Goal: Task Accomplishment & Management: Manage account settings

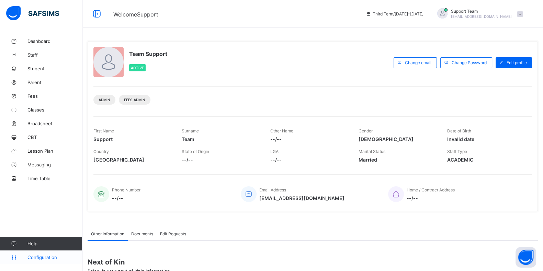
click at [39, 260] on link "Configuration" at bounding box center [41, 258] width 82 height 14
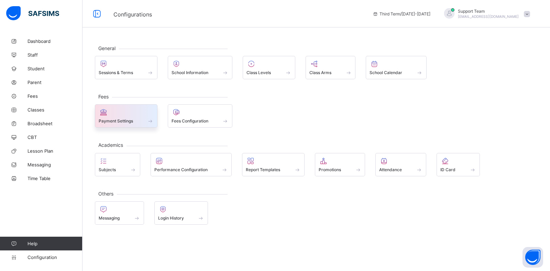
click at [122, 120] on span "Payment Settings" at bounding box center [116, 120] width 34 height 5
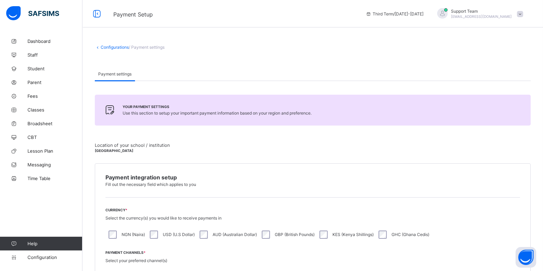
click at [122, 49] on link "Configurations" at bounding box center [115, 47] width 28 height 5
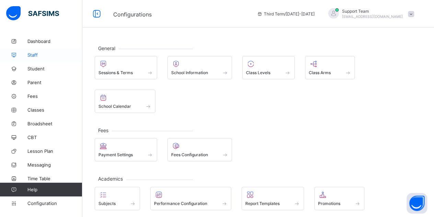
drag, startPoint x: 549, startPoint y: 2, endPoint x: 44, endPoint y: 56, distance: 508.5
click at [44, 56] on span "Staff" at bounding box center [54, 54] width 55 height 5
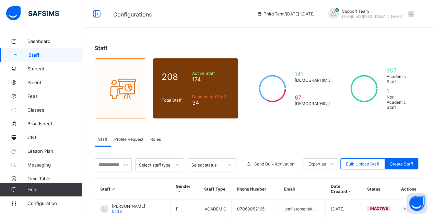
click at [163, 138] on div "Roles" at bounding box center [156, 139] width 18 height 14
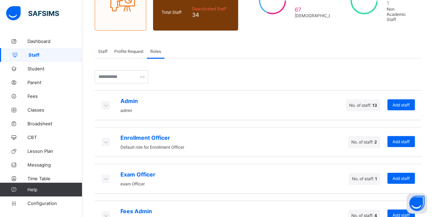
scroll to position [137, 0]
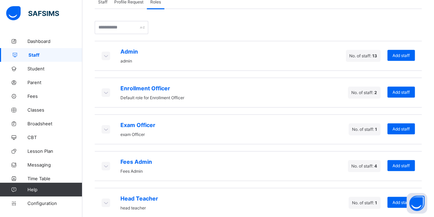
click at [102, 162] on icon at bounding box center [106, 165] width 8 height 7
click at [106, 162] on icon at bounding box center [106, 165] width 8 height 7
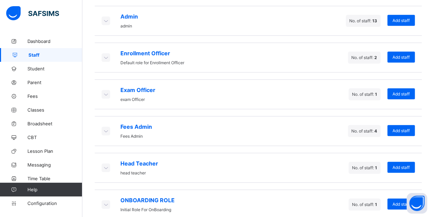
scroll to position [173, 0]
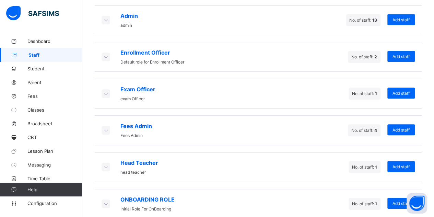
click at [106, 127] on icon at bounding box center [106, 130] width 8 height 7
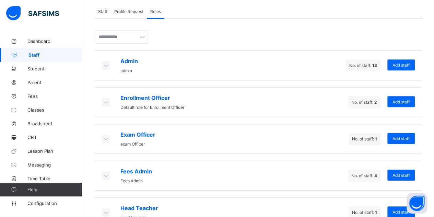
scroll to position [104, 0]
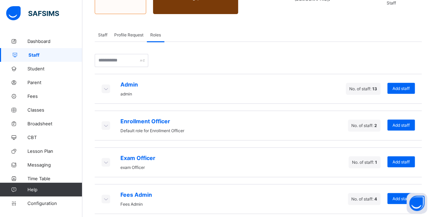
click at [103, 85] on icon at bounding box center [106, 88] width 8 height 7
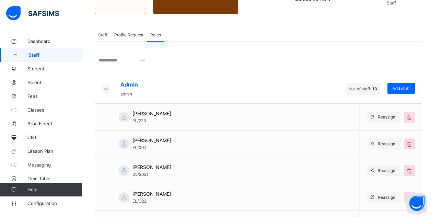
scroll to position [173, 0]
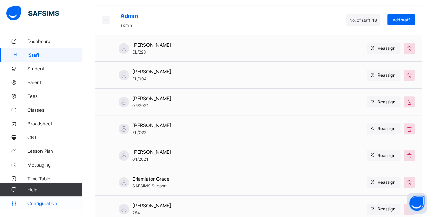
click at [44, 202] on span "Configuration" at bounding box center [54, 203] width 55 height 5
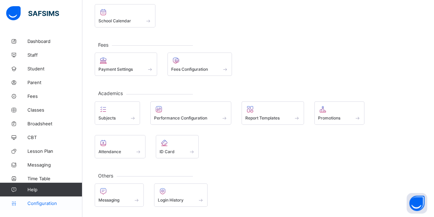
scroll to position [49, 0]
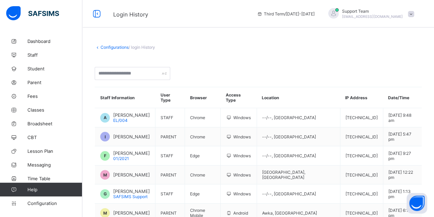
click at [403, 16] on span "[EMAIL_ADDRESS][DOMAIN_NAME]" at bounding box center [372, 16] width 61 height 4
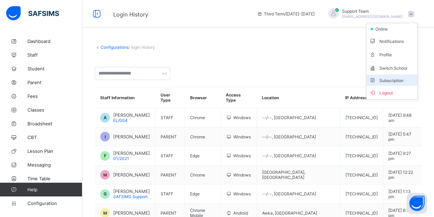
click at [392, 82] on li "Subscription" at bounding box center [392, 80] width 51 height 11
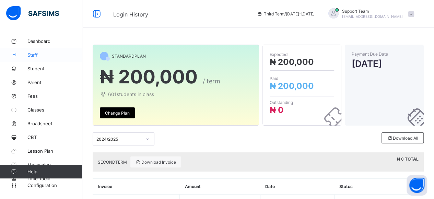
click at [38, 58] on link "Staff" at bounding box center [41, 55] width 82 height 14
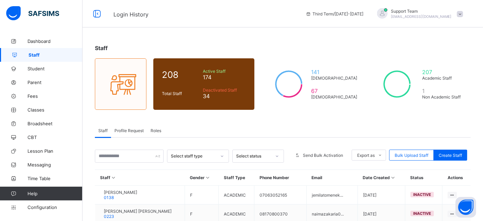
drag, startPoint x: 387, startPoint y: 7, endPoint x: 217, endPoint y: 12, distance: 170.4
click at [217, 12] on span "Login History" at bounding box center [204, 13] width 182 height 9
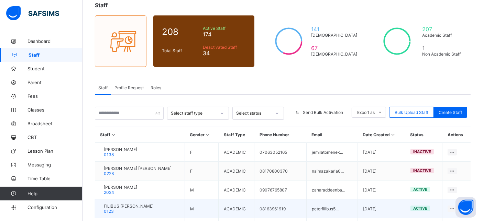
scroll to position [38, 0]
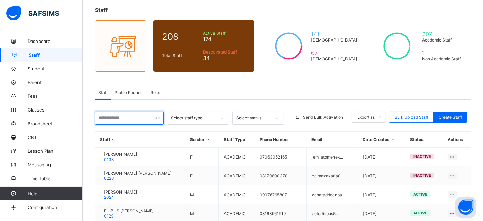
click at [128, 115] on input "text" at bounding box center [129, 118] width 69 height 13
click at [274, 92] on div "Staff Profile Request Roles" at bounding box center [282, 93] width 375 height 14
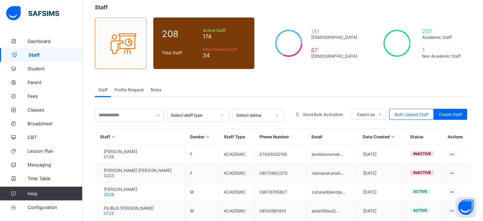
scroll to position [76, 0]
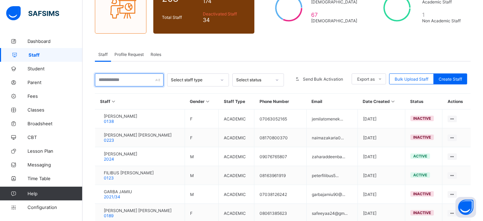
click at [118, 81] on input "text" at bounding box center [129, 80] width 69 height 13
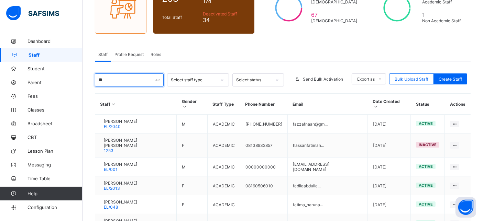
type input "*"
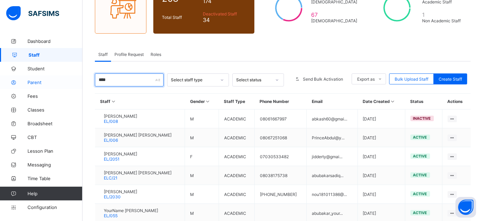
drag, startPoint x: 123, startPoint y: 80, endPoint x: 72, endPoint y: 78, distance: 50.9
click at [72, 78] on div "Login History Third Term / 2024-2025 Support Team oluwatooni@flexisaf.com Dashb…" at bounding box center [241, 122] width 483 height 397
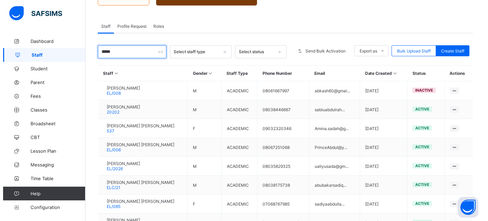
scroll to position [114, 0]
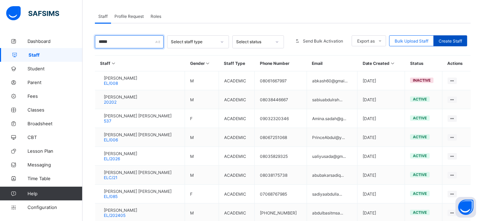
type input "*****"
click at [452, 39] on span "Create Staff" at bounding box center [449, 40] width 23 height 5
select select "**"
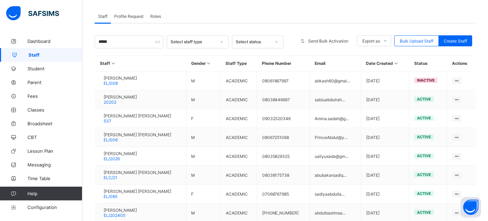
scroll to position [76, 0]
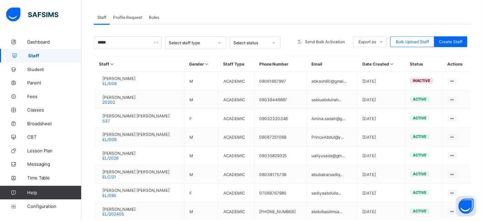
scroll to position [0, 0]
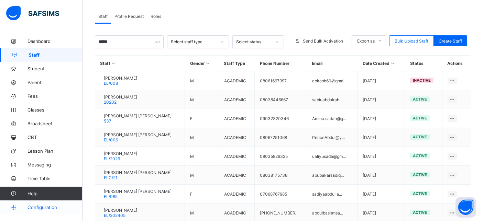
click at [36, 203] on link "Configuration" at bounding box center [41, 208] width 82 height 14
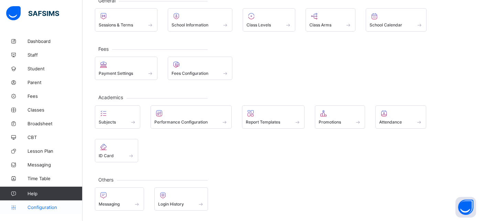
scroll to position [46, 0]
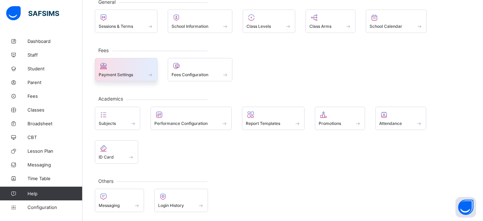
click at [131, 74] on span "Payment Settings" at bounding box center [116, 74] width 34 height 5
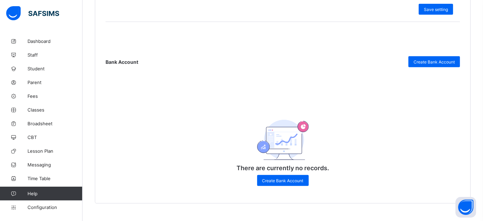
scroll to position [327, 0]
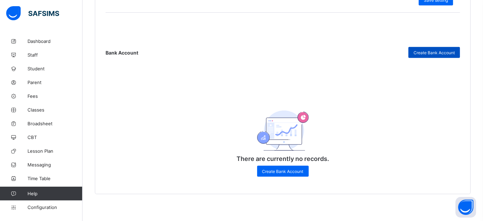
click at [432, 53] on span "Create Bank Account" at bounding box center [433, 52] width 41 height 5
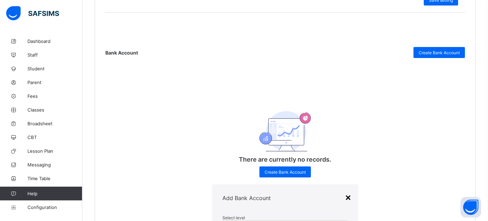
click at [345, 191] on div "×" at bounding box center [348, 197] width 7 height 12
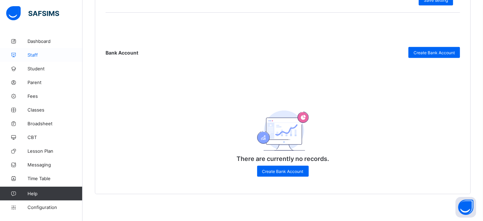
click at [40, 53] on span "Staff" at bounding box center [54, 54] width 55 height 5
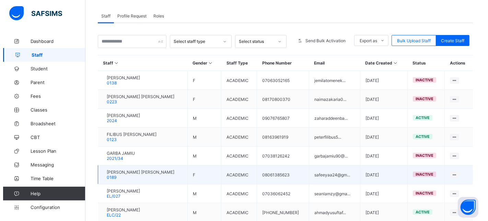
scroll to position [114, 0]
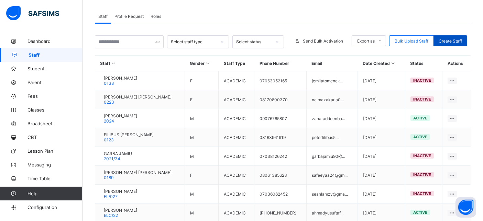
click at [447, 36] on div "Create Staff" at bounding box center [450, 40] width 34 height 11
select select "**"
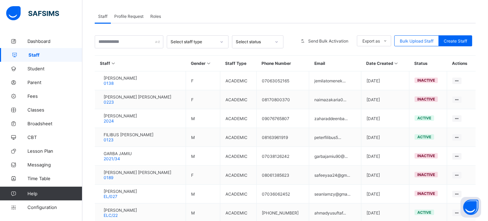
type input "****"
drag, startPoint x: 261, startPoint y: 118, endPoint x: 214, endPoint y: 123, distance: 47.7
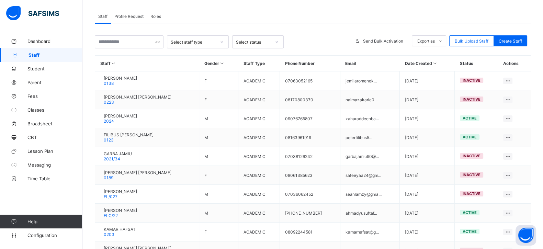
scroll to position [38, 0]
type input "****"
paste input "****"
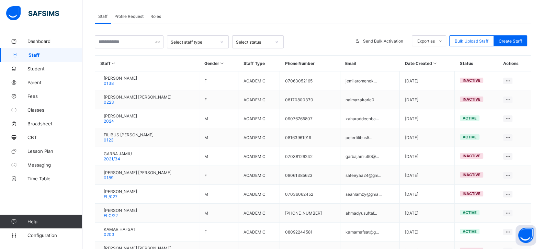
type input "****"
type input "**********"
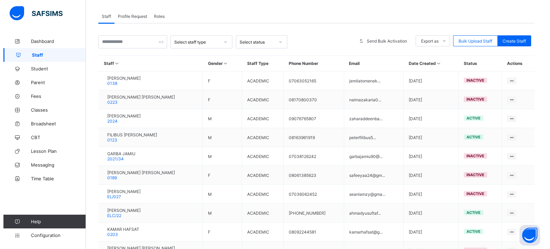
scroll to position [210, 0]
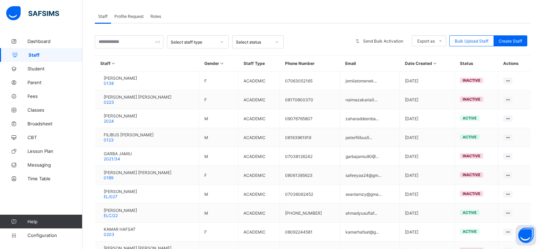
type input "**********"
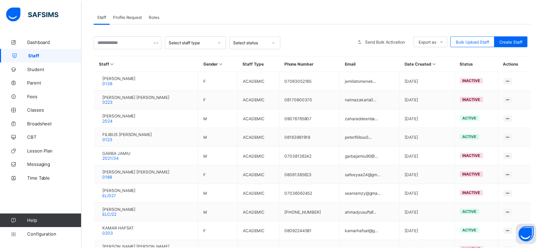
scroll to position [201, 0]
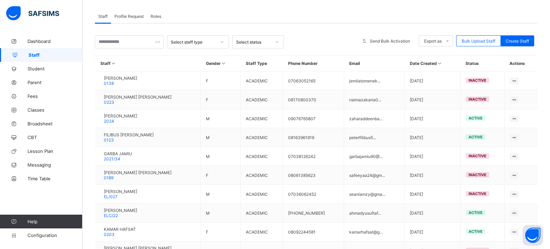
click at [120, 41] on input "text" at bounding box center [129, 41] width 69 height 13
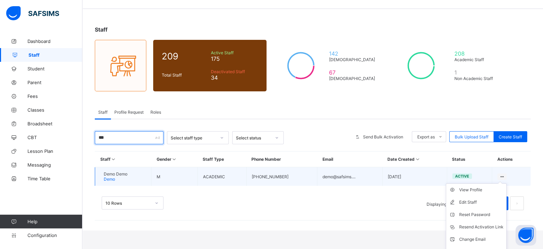
scroll to position [26, 0]
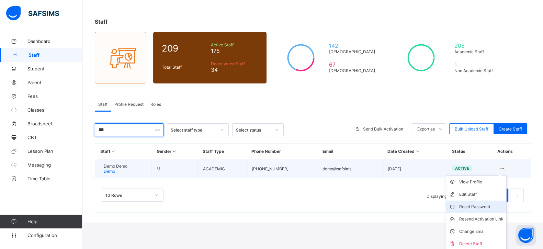
type input "***"
click at [481, 205] on div "Reset Password" at bounding box center [481, 206] width 44 height 7
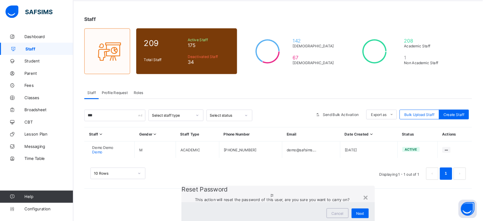
scroll to position [0, 0]
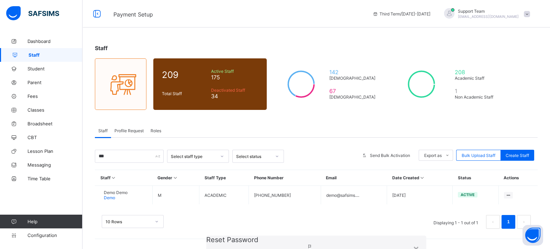
type input "**********"
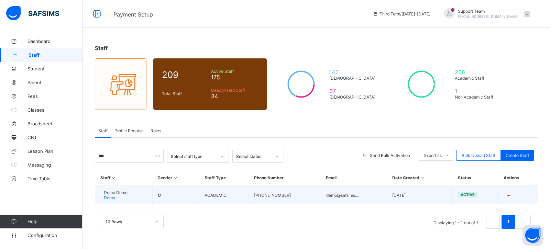
click at [117, 193] on span "Demo Demo" at bounding box center [116, 192] width 24 height 5
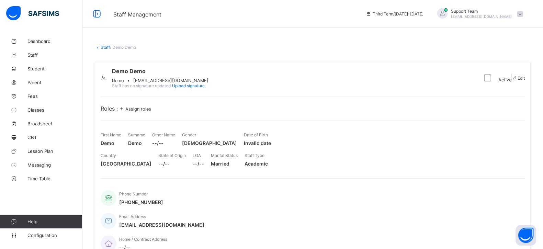
click at [157, 83] on div "Demo • demo@safsims.net" at bounding box center [160, 80] width 97 height 5
click at [143, 112] on span "Assign roles" at bounding box center [138, 108] width 26 height 5
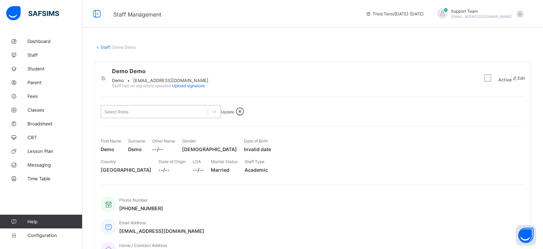
click at [149, 115] on div "Select Roles" at bounding box center [161, 111] width 120 height 13
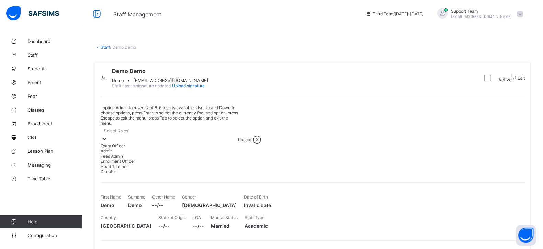
click at [139, 149] on div "Admin" at bounding box center [169, 150] width 137 height 5
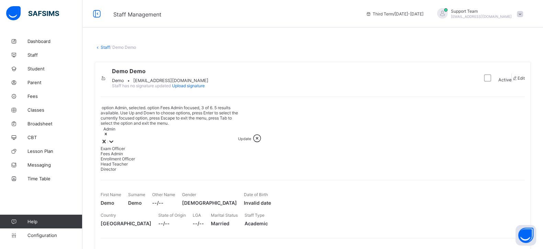
click at [136, 151] on div "Fees Admin" at bounding box center [169, 153] width 137 height 5
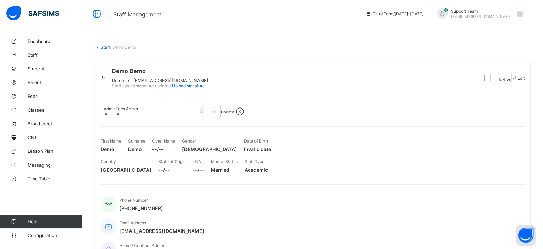
click at [234, 114] on div "Update" at bounding box center [227, 111] width 13 height 5
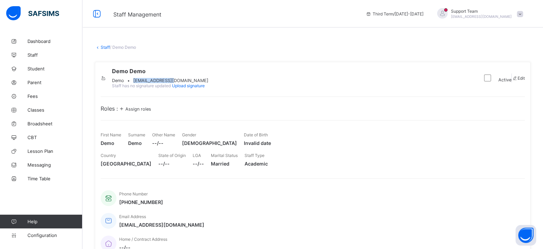
drag, startPoint x: 157, startPoint y: 83, endPoint x: 200, endPoint y: 84, distance: 42.3
click at [200, 83] on div "Demo • demo@safsims.net" at bounding box center [160, 80] width 97 height 5
copy span "demo@safsims.net"
click at [43, 232] on link "Configuration" at bounding box center [41, 235] width 82 height 14
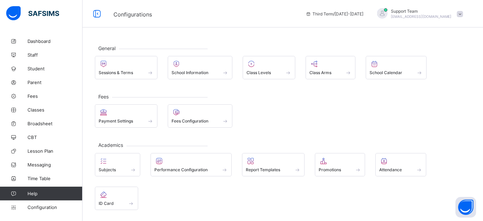
drag, startPoint x: 520, startPoint y: 2, endPoint x: 240, endPoint y: 112, distance: 300.6
click at [240, 112] on div "Payment Settings Fees Configuration" at bounding box center [282, 115] width 375 height 23
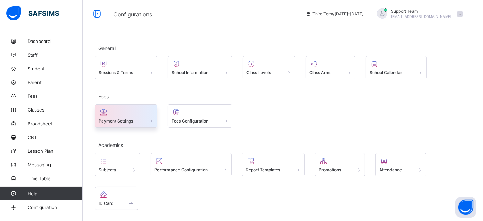
click at [138, 122] on div "Payment Settings" at bounding box center [126, 121] width 55 height 6
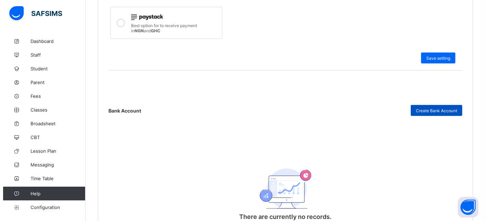
scroll to position [267, 0]
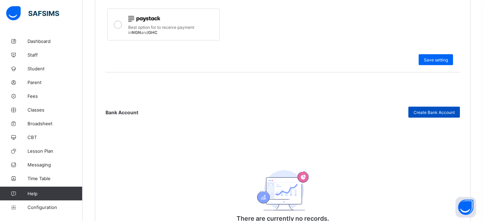
click at [428, 110] on span "Create Bank Account" at bounding box center [433, 112] width 41 height 5
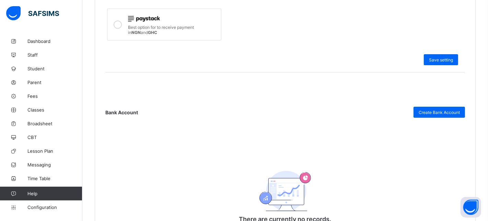
scroll to position [0, 0]
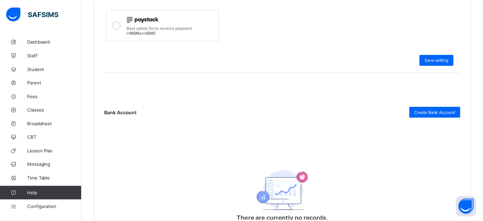
scroll to position [510, 0]
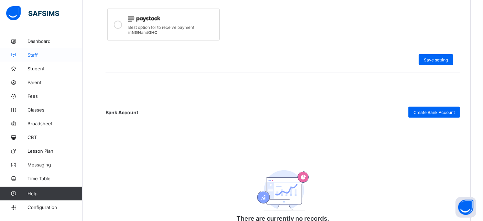
click at [40, 52] on span "Staff" at bounding box center [54, 54] width 55 height 5
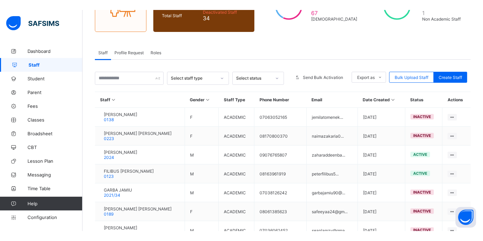
scroll to position [68, 0]
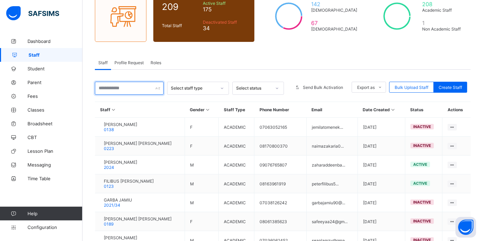
click at [114, 88] on input "text" at bounding box center [129, 88] width 69 height 13
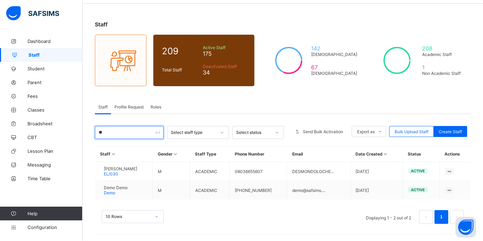
scroll to position [22, 0]
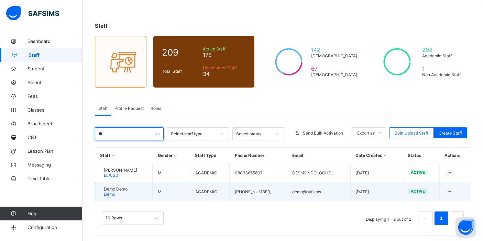
type input "**"
click at [123, 190] on span "Demo Demo" at bounding box center [116, 189] width 24 height 5
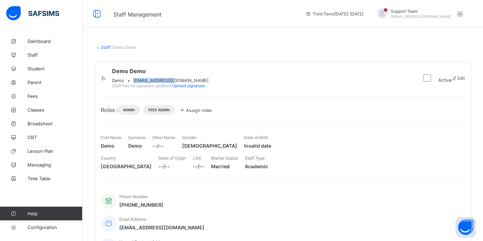
drag, startPoint x: 199, startPoint y: 82, endPoint x: 156, endPoint y: 82, distance: 43.3
click at [156, 82] on div "Demo • demo@safsims.net" at bounding box center [160, 80] width 97 height 5
copy div "• demo@safsims.net"
click at [451, 13] on div "Support Team oluwatooni@flexisaf.com" at bounding box center [421, 14] width 61 height 10
click at [445, 93] on span "Logout" at bounding box center [440, 93] width 45 height 8
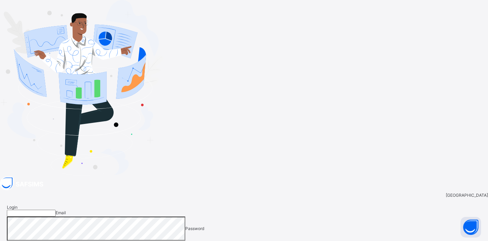
click at [56, 210] on input "email" at bounding box center [31, 213] width 49 height 7
paste input "**********"
type input "**********"
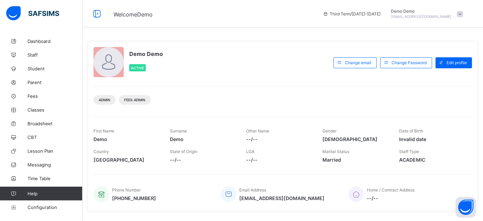
click at [460, 14] on div "Demo Demo demo@safsims.net" at bounding box center [426, 14] width 79 height 10
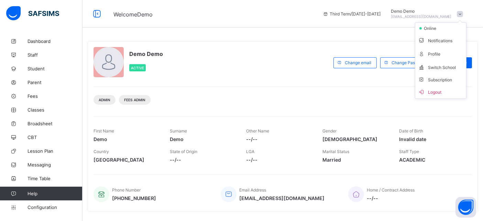
click at [445, 92] on span "Logout" at bounding box center [440, 92] width 45 height 8
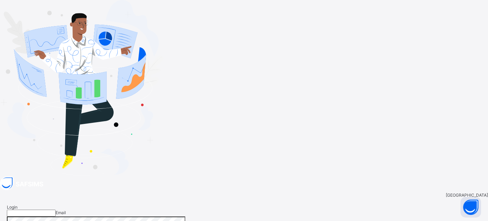
click at [56, 210] on input "email" at bounding box center [31, 213] width 49 height 7
paste input "**********"
type input "**********"
click at [319, 193] on div "[GEOGRAPHIC_DATA]" at bounding box center [244, 195] width 488 height 5
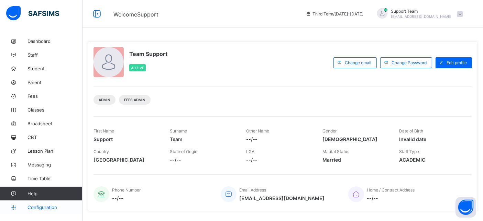
click at [38, 206] on span "Configuration" at bounding box center [54, 207] width 55 height 5
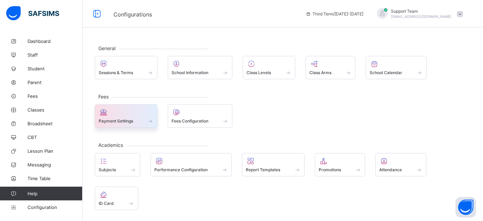
click at [110, 113] on div at bounding box center [126, 112] width 55 height 8
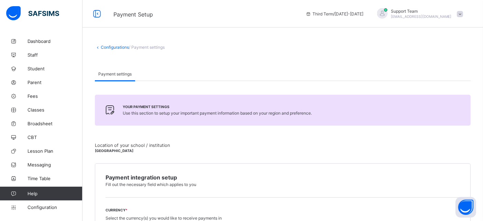
scroll to position [114, 0]
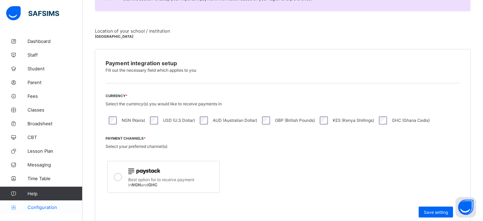
click at [34, 206] on span "Configuration" at bounding box center [54, 207] width 55 height 5
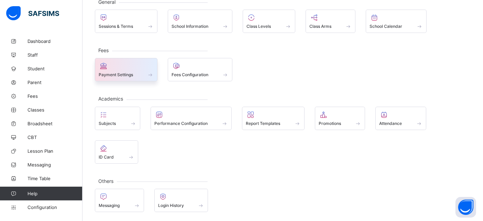
click at [121, 65] on div at bounding box center [126, 66] width 55 height 8
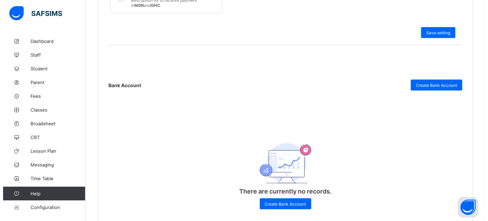
scroll to position [327, 0]
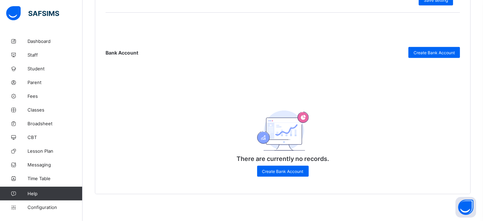
click at [426, 45] on div "Bank Account Create Bank Account There are currently no records. Create Bank Ac…" at bounding box center [282, 97] width 354 height 171
click at [426, 47] on div "Create Bank Account" at bounding box center [434, 52] width 52 height 11
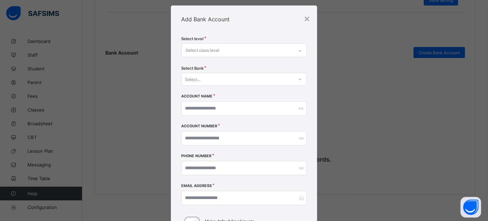
scroll to position [0, 0]
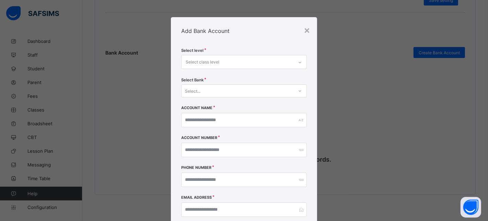
click at [214, 66] on div "Select class level" at bounding box center [203, 62] width 34 height 13
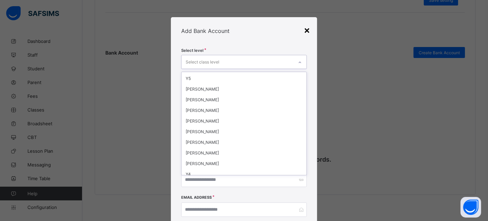
click at [305, 28] on div "×" at bounding box center [307, 30] width 7 height 12
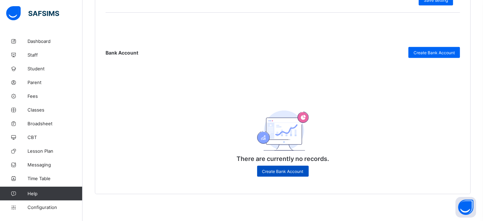
click at [307, 166] on div "Create Bank Account" at bounding box center [283, 171] width 52 height 11
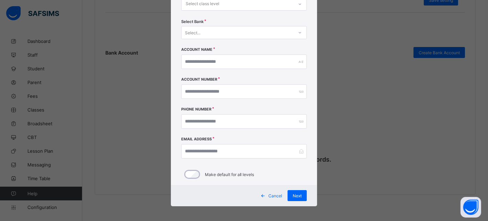
scroll to position [60, 0]
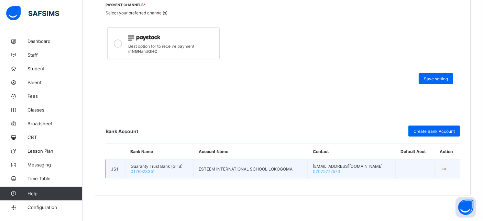
scroll to position [248, 0]
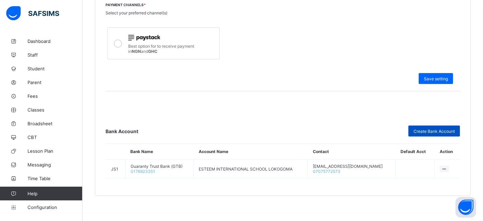
click at [423, 131] on span "Create Bank Account" at bounding box center [433, 131] width 41 height 5
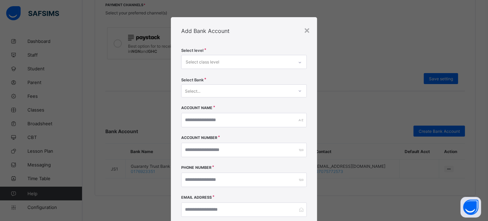
click at [224, 68] on div "Select level Select class level" at bounding box center [244, 63] width 126 height 30
click at [226, 63] on div "Select class level" at bounding box center [238, 61] width 112 height 13
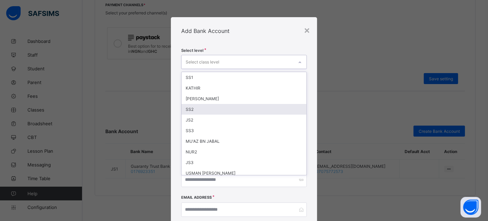
click at [221, 112] on div "SS2" at bounding box center [244, 109] width 125 height 11
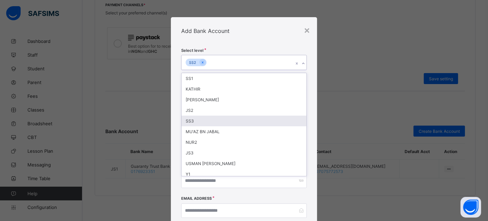
click at [220, 116] on div "SS3" at bounding box center [244, 121] width 125 height 11
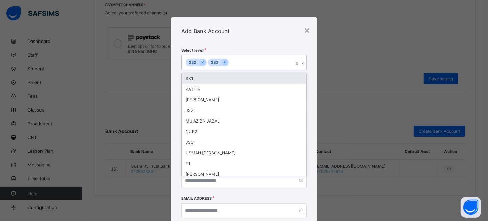
click at [249, 46] on div "Select level option SS3, selected. option SS1 focused, 1 of 57. 55 results avai…" at bounding box center [244, 145] width 147 height 200
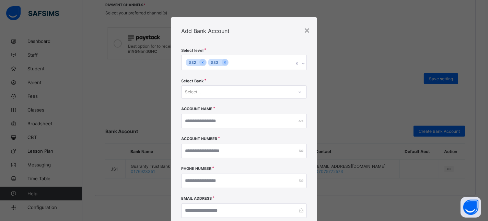
click at [249, 72] on div "Select level SS2 SS3" at bounding box center [244, 63] width 126 height 31
click at [251, 60] on div "SS2 SS3" at bounding box center [238, 62] width 112 height 14
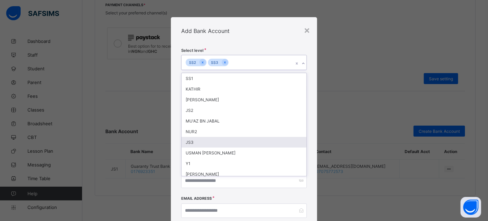
click at [242, 144] on div "JS3" at bounding box center [244, 142] width 125 height 11
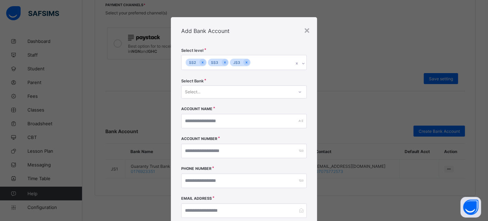
click at [248, 38] on div "Add Bank Account" at bounding box center [244, 30] width 147 height 27
click at [307, 32] on div "×" at bounding box center [307, 30] width 7 height 12
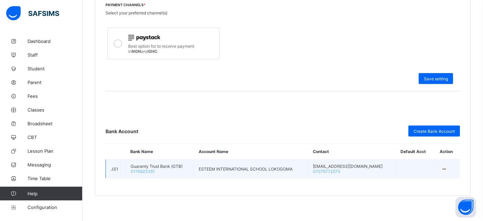
click at [447, 167] on icon at bounding box center [444, 169] width 6 height 5
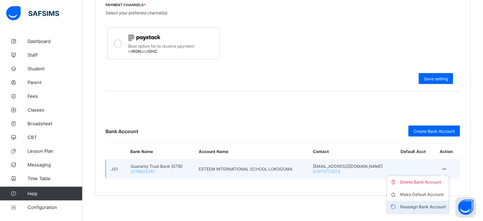
click at [406, 206] on div "Reassign Bank Account" at bounding box center [423, 207] width 46 height 7
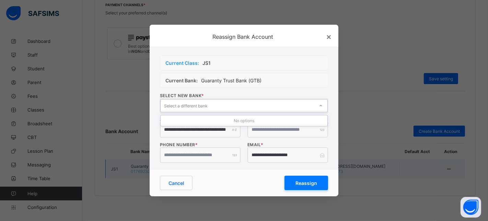
click at [207, 106] on div "Select a different bank" at bounding box center [186, 105] width 44 height 13
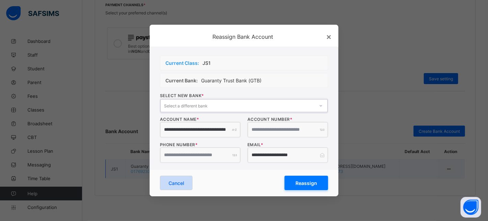
click at [184, 183] on span "Cancel" at bounding box center [176, 183] width 15 height 6
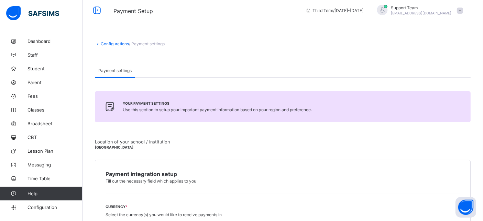
scroll to position [0, 0]
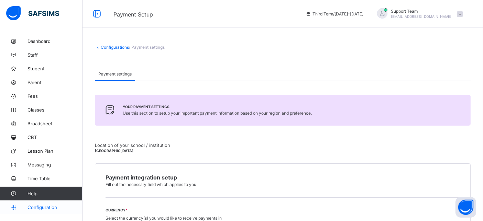
click at [44, 211] on link "Configuration" at bounding box center [41, 208] width 82 height 14
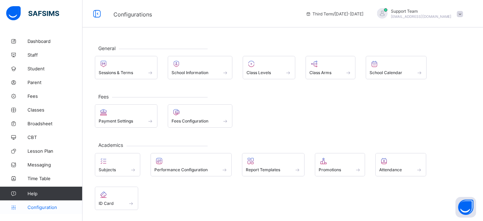
click at [42, 208] on span "Configuration" at bounding box center [54, 207] width 55 height 5
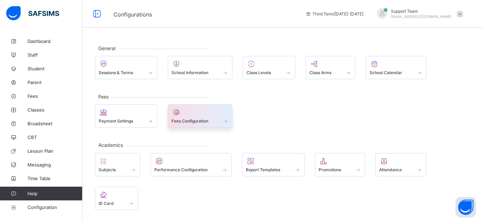
click at [191, 116] on div at bounding box center [199, 112] width 57 height 8
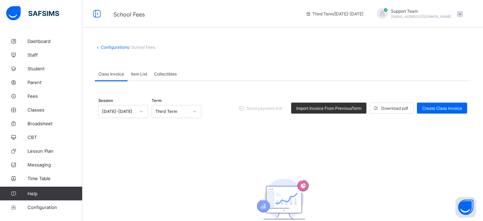
click at [140, 75] on span "Item List" at bounding box center [139, 73] width 16 height 5
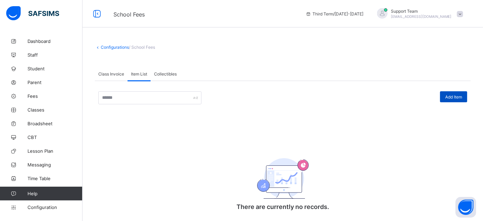
click at [459, 99] on span "Add Item" at bounding box center [453, 96] width 17 height 5
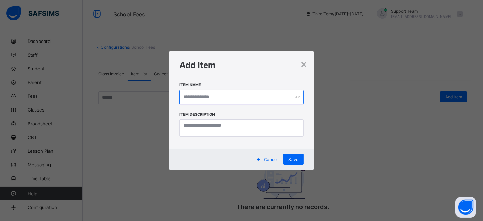
click at [249, 93] on input "text" at bounding box center [241, 97] width 124 height 14
click at [305, 68] on div "×" at bounding box center [303, 64] width 7 height 12
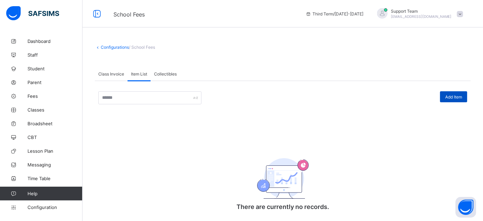
click at [451, 95] on span "Add Item" at bounding box center [453, 96] width 17 height 5
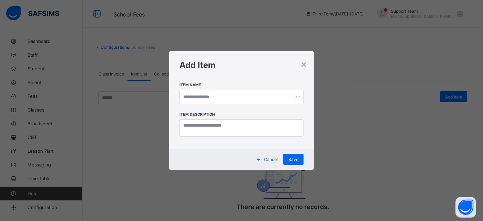
click at [306, 63] on div "×" at bounding box center [303, 64] width 7 height 12
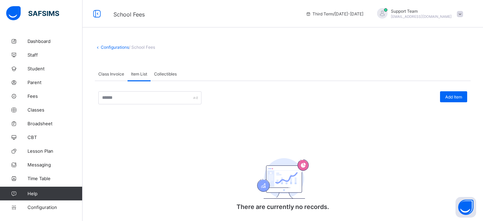
scroll to position [14, 0]
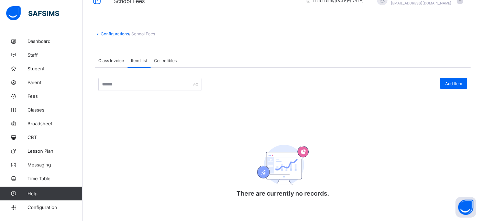
click at [162, 60] on span "Collectibles" at bounding box center [165, 60] width 23 height 5
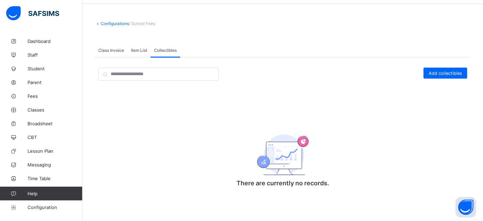
click at [141, 51] on span "Item List" at bounding box center [139, 50] width 16 height 5
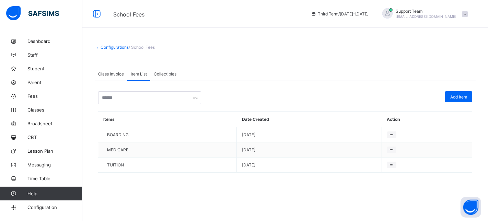
click at [115, 75] on span "Class Invoice" at bounding box center [111, 73] width 26 height 5
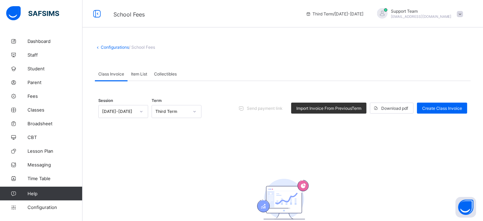
click at [137, 89] on div "Session [DATE]-[DATE] Term Third Term Send payment link Import Invoice From Pre…" at bounding box center [282, 168] width 375 height 175
click at [140, 74] on span "Item List" at bounding box center [139, 73] width 16 height 5
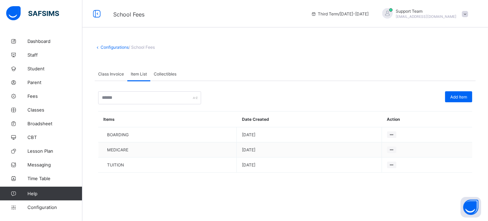
click at [120, 77] on div "Class Invoice" at bounding box center [111, 74] width 33 height 14
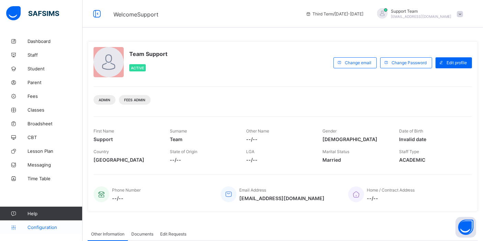
drag, startPoint x: 0, startPoint y: 0, endPoint x: 56, endPoint y: 227, distance: 233.5
click at [56, 227] on span "Configuration" at bounding box center [54, 227] width 55 height 5
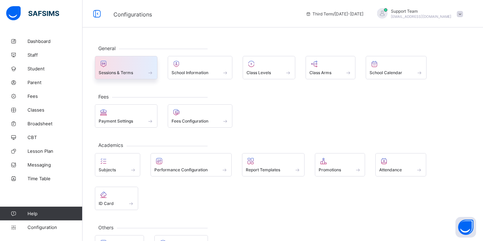
click at [152, 60] on div at bounding box center [126, 64] width 55 height 8
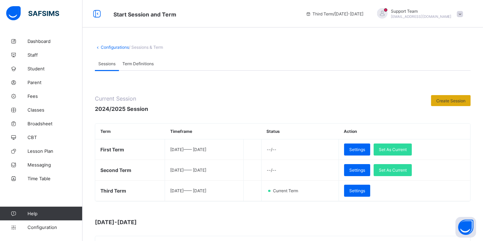
click at [448, 105] on div "Create Session" at bounding box center [450, 100] width 39 height 11
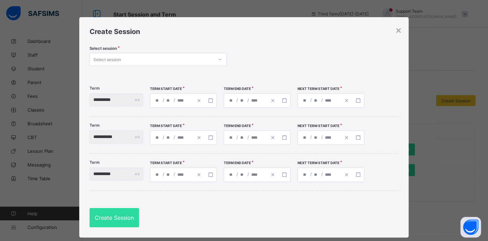
click at [205, 63] on div "Select session" at bounding box center [152, 60] width 124 height 10
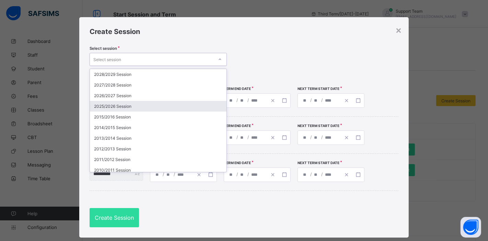
click at [130, 107] on div "2025/2026 Session" at bounding box center [158, 106] width 137 height 11
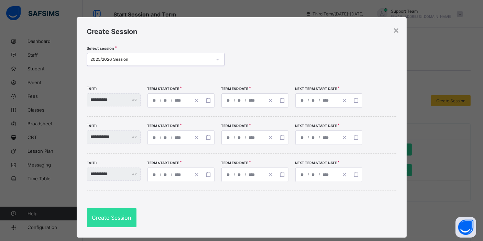
click at [188, 103] on div "/ /" at bounding box center [180, 100] width 67 height 14
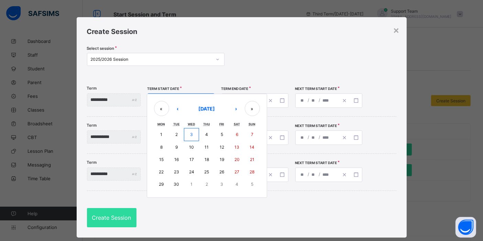
click at [162, 148] on abbr "8" at bounding box center [161, 147] width 2 height 5
type input "**********"
type input "*"
type input "****"
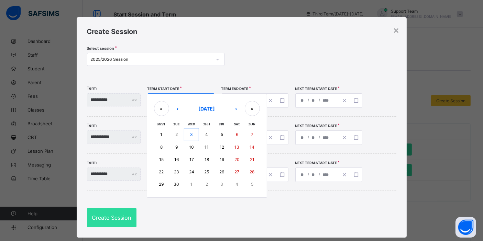
type input "**********"
type input "**"
type input "*"
type input "****"
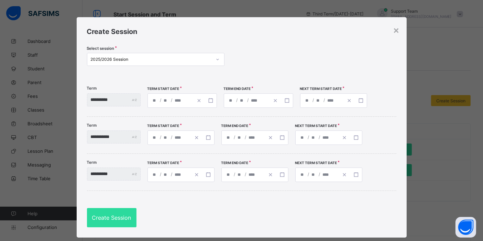
click at [238, 102] on span "/" at bounding box center [237, 100] width 3 height 6
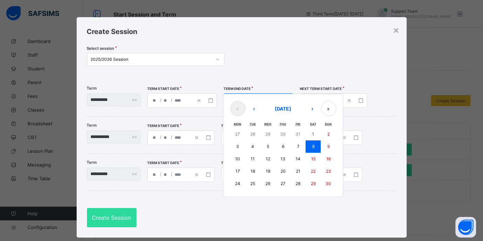
click at [250, 98] on div "**********" at bounding box center [258, 100] width 69 height 14
click at [318, 106] on button "›" at bounding box center [312, 108] width 15 height 15
click at [305, 148] on button "12" at bounding box center [297, 146] width 15 height 12
type input "**********"
type input "**"
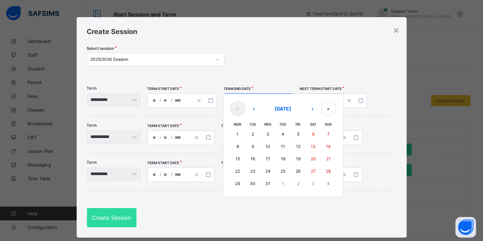
type input "**"
type input "**********"
type input "**"
type input "****"
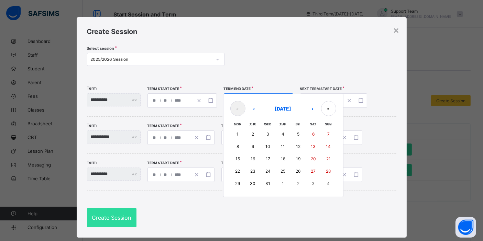
type input "**********"
type input "**"
type input "****"
type input "**********"
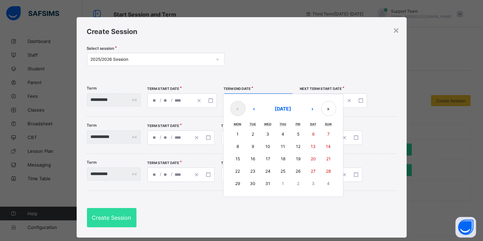
type input "*"
type input "**"
type input "****"
type input "**********"
type input "*"
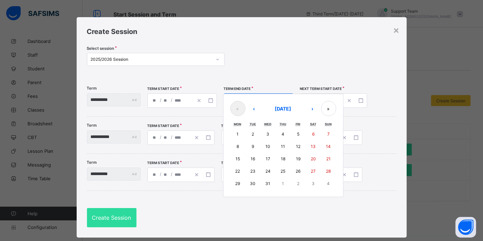
type input "**"
type input "****"
type input "**********"
type input "*"
type input "**"
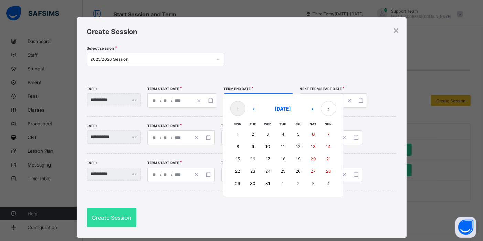
type input "****"
type input "**********"
type input "*"
type input "**"
type input "****"
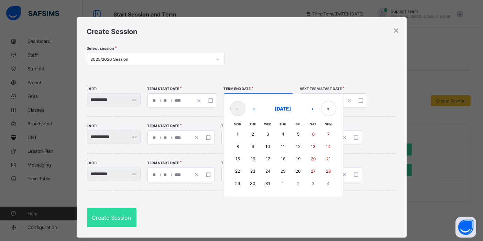
type input "**********"
type input "*"
type input "**"
type input "****"
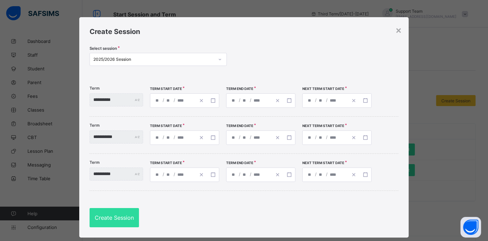
click at [338, 100] on div "**********" at bounding box center [337, 100] width 69 height 14
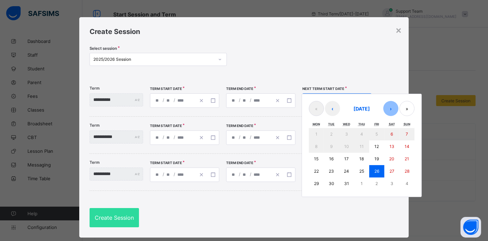
click at [395, 108] on button "›" at bounding box center [391, 108] width 15 height 15
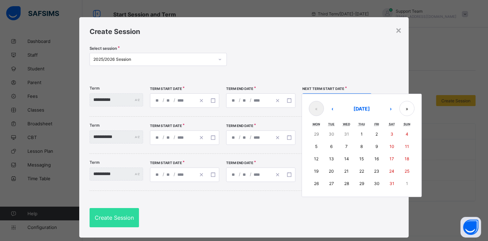
click at [324, 146] on button "5" at bounding box center [316, 146] width 15 height 12
type input "**********"
type input "*"
type input "****"
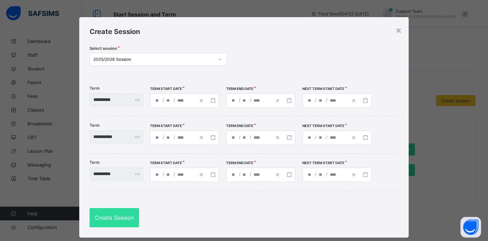
type input "**********"
type input "*"
type input "****"
type input "**********"
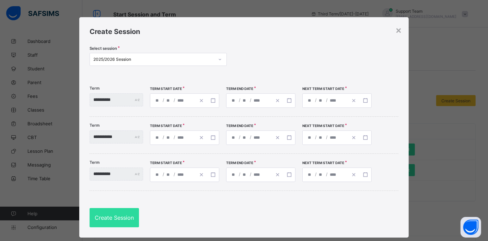
type input "*"
type input "**********"
type input "**"
type input "**********"
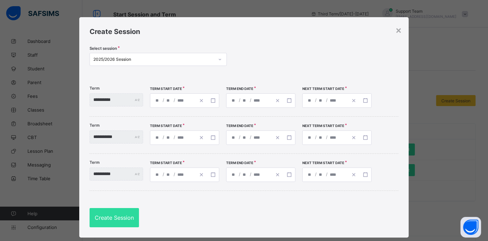
type input "**"
type input "**********"
type input "**"
type input "**********"
type input "*"
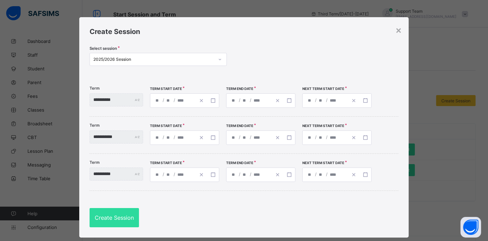
type input "*"
click at [245, 136] on div "**********" at bounding box center [249, 138] width 45 height 14
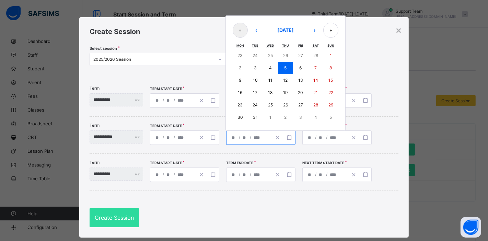
click at [308, 106] on button "27" at bounding box center [300, 105] width 15 height 12
type input "**********"
type input "**"
type input "**********"
type input "*"
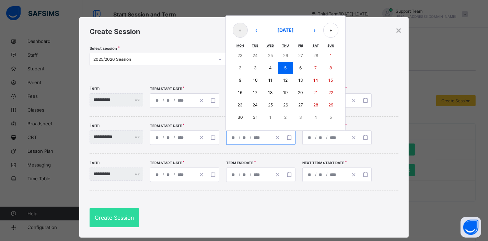
type input "**"
type input "**********"
type input "*"
type input "**"
type input "**********"
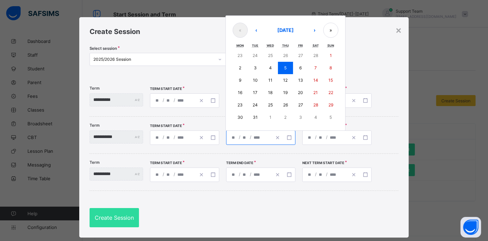
type input "*"
type input "**"
type input "**********"
type input "**"
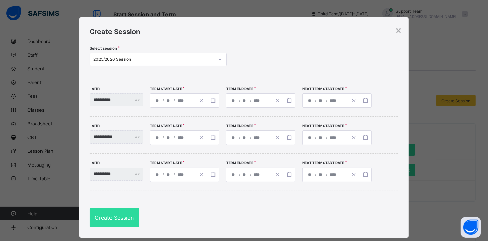
click at [325, 136] on div "**********" at bounding box center [325, 138] width 45 height 14
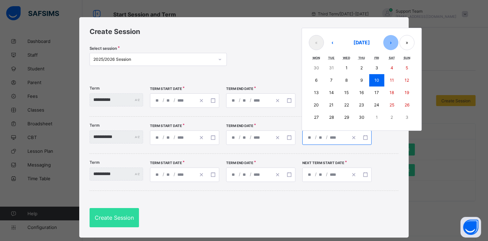
click at [396, 42] on button "›" at bounding box center [391, 42] width 15 height 15
click at [319, 91] on abbr "11" at bounding box center [317, 92] width 4 height 5
type input "**********"
type input "*"
type input "**"
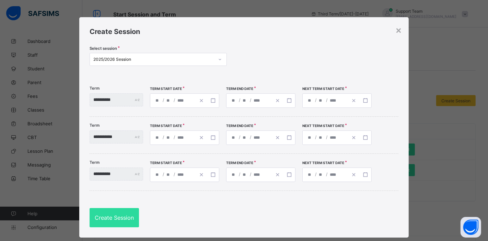
type input "**********"
type input "*"
type input "**"
type input "**********"
type input "*"
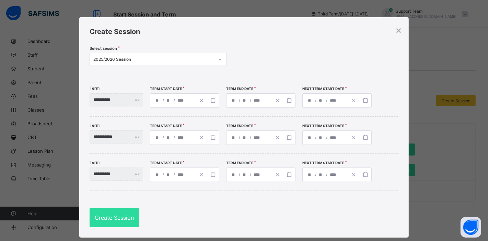
type input "**"
type input "**********"
type input "*"
type input "**"
click at [241, 174] on span "/" at bounding box center [239, 174] width 3 height 6
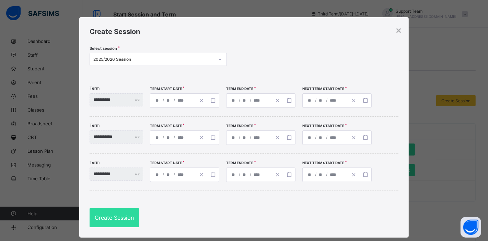
click at [264, 176] on input "****" at bounding box center [258, 175] width 10 height 14
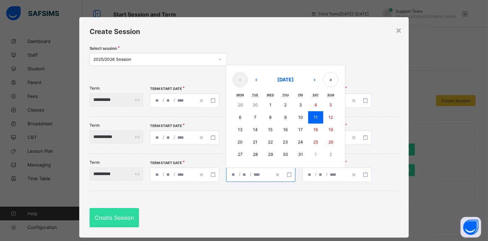
click at [303, 140] on abbr "24" at bounding box center [300, 141] width 5 height 5
type input "**********"
type input "**"
type input "**********"
type input "*"
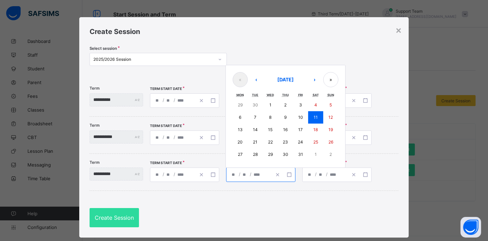
type input "*"
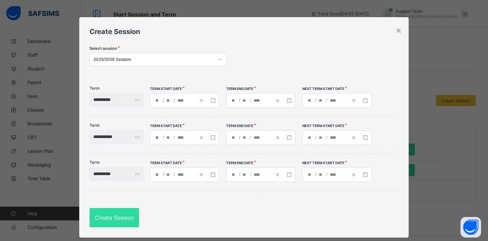
click at [324, 175] on input "*" at bounding box center [321, 175] width 5 height 14
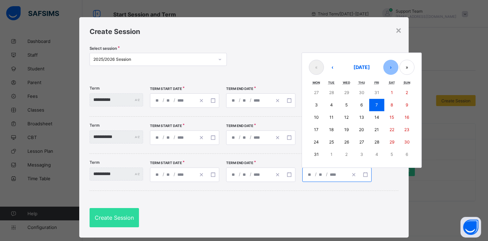
click at [398, 69] on button "›" at bounding box center [391, 67] width 15 height 15
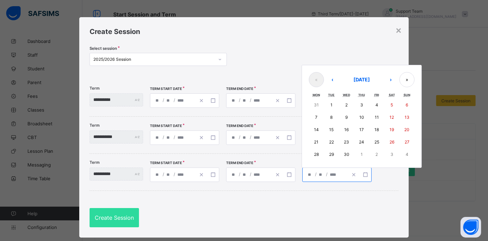
click at [319, 129] on abbr "14" at bounding box center [316, 129] width 5 height 5
type input "**********"
type input "*"
type input "**"
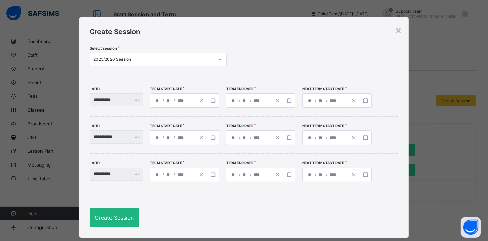
click at [117, 215] on span "Create Session" at bounding box center [114, 217] width 39 height 7
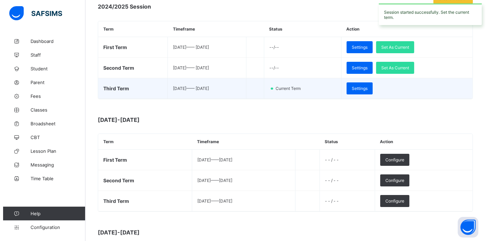
scroll to position [114, 0]
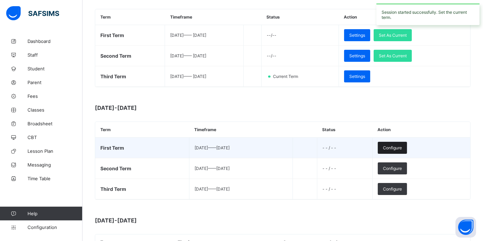
click at [402, 147] on span "Configure" at bounding box center [392, 147] width 19 height 5
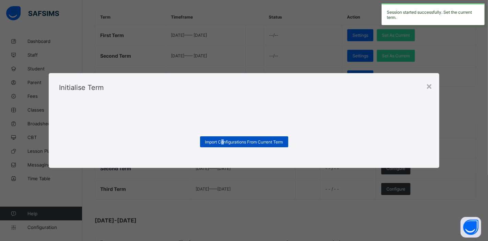
click at [222, 140] on span "Import Configurations From Current Term" at bounding box center [244, 141] width 78 height 5
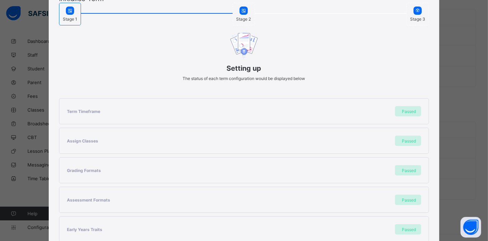
scroll to position [158, 0]
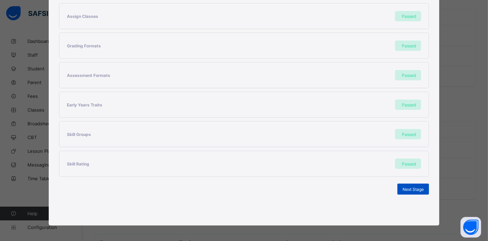
click at [403, 187] on span "Next Stage" at bounding box center [413, 189] width 21 height 5
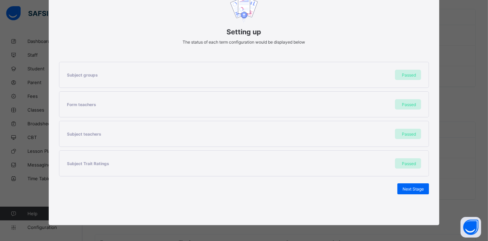
click at [403, 187] on span "Next Stage" at bounding box center [413, 189] width 21 height 5
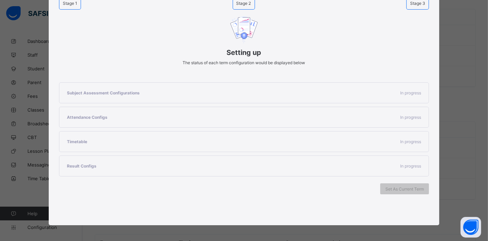
scroll to position [69, 0]
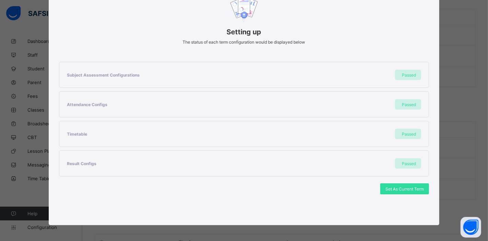
click at [403, 187] on span "Set As Current Term" at bounding box center [405, 189] width 38 height 5
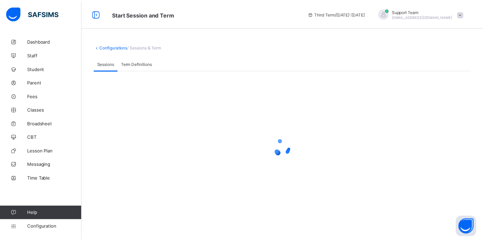
scroll to position [0, 0]
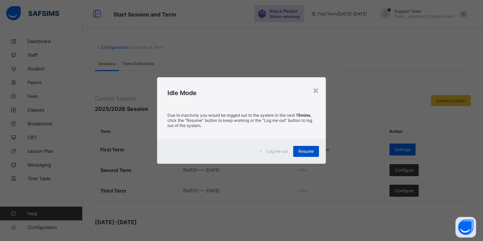
click at [309, 150] on span "Resume" at bounding box center [305, 151] width 15 height 5
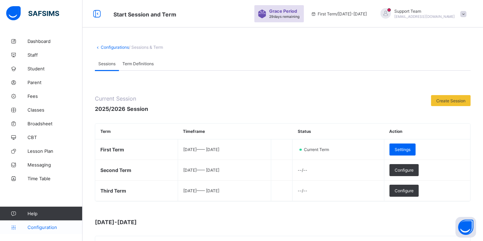
click at [48, 227] on span "Configuration" at bounding box center [54, 227] width 55 height 5
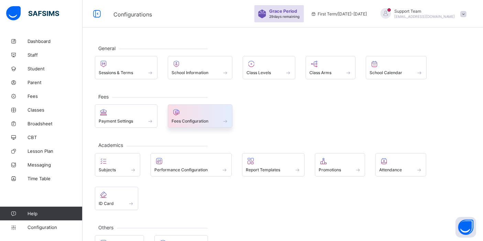
click at [173, 119] on span "Fees Configuration" at bounding box center [189, 120] width 37 height 5
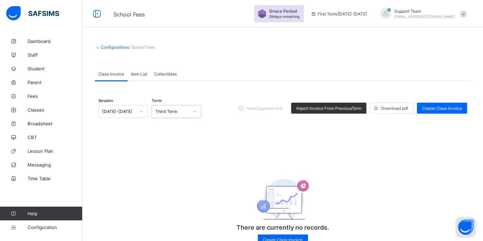
click at [110, 111] on div "2024-2025" at bounding box center [118, 111] width 33 height 5
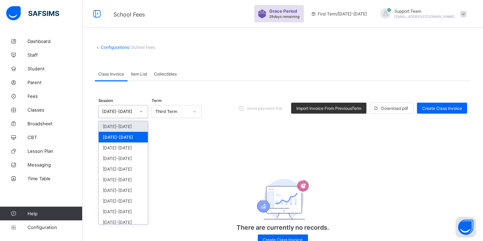
click at [117, 128] on div "[DATE]-[DATE]" at bounding box center [123, 126] width 49 height 11
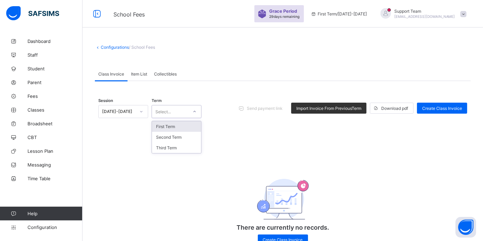
click at [161, 105] on div "Select..." at bounding box center [176, 111] width 50 height 13
click at [166, 126] on div "First Term" at bounding box center [176, 126] width 49 height 11
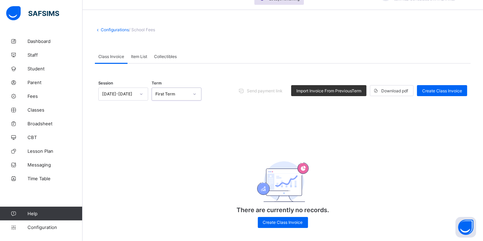
scroll to position [25, 0]
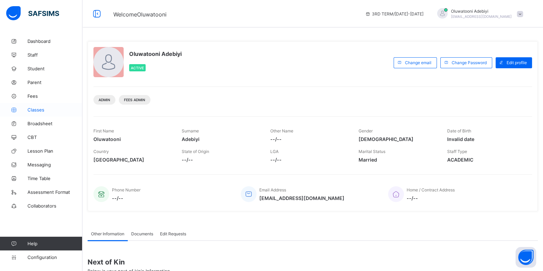
click at [44, 112] on span "Classes" at bounding box center [54, 109] width 55 height 5
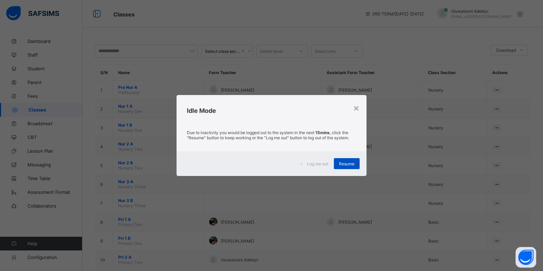
click at [352, 161] on span "Resume" at bounding box center [346, 163] width 15 height 5
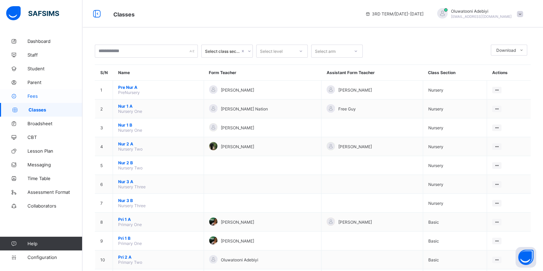
click at [39, 99] on span "Fees" at bounding box center [54, 95] width 55 height 5
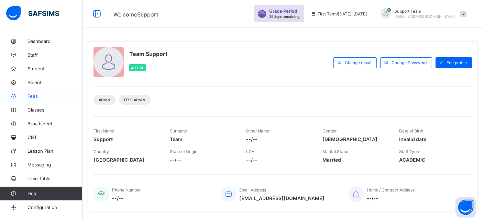
click at [37, 97] on span "Fees" at bounding box center [54, 95] width 55 height 5
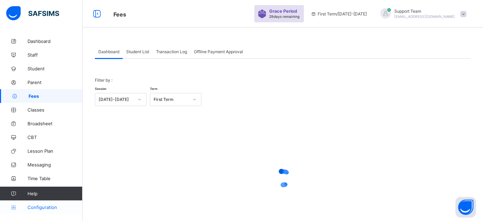
click at [57, 209] on span "Configuration" at bounding box center [54, 207] width 55 height 5
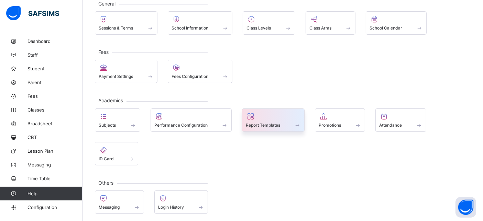
scroll to position [46, 0]
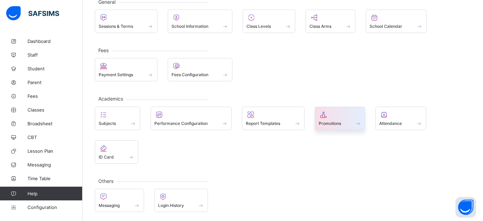
click at [325, 123] on span "Promotions" at bounding box center [329, 123] width 22 height 5
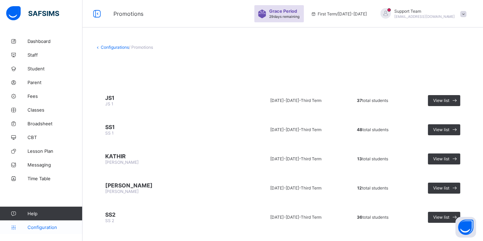
drag, startPoint x: 42, startPoint y: 225, endPoint x: 71, endPoint y: 223, distance: 29.6
click at [42, 225] on span "Configuration" at bounding box center [54, 227] width 55 height 5
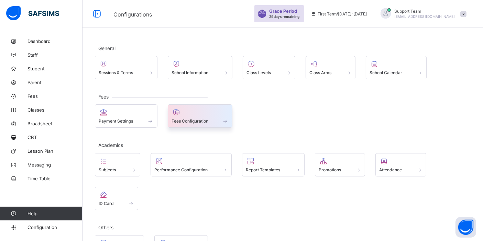
click at [196, 118] on span "Fees Configuration" at bounding box center [189, 120] width 37 height 5
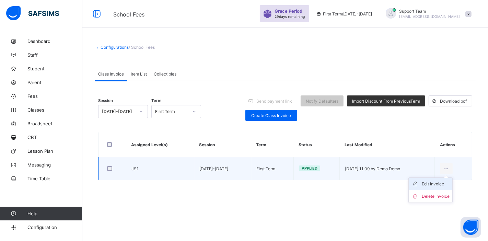
click at [436, 186] on div "Edit Invoice" at bounding box center [436, 184] width 28 height 7
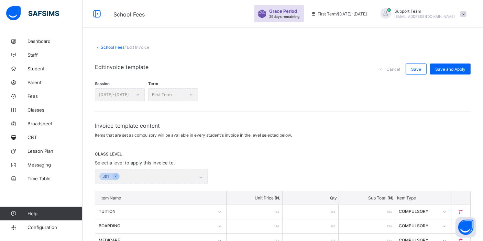
click at [137, 176] on div "JS1" at bounding box center [151, 176] width 113 height 15
click at [161, 178] on div "JS1" at bounding box center [151, 176] width 113 height 15
click at [170, 178] on div "JS1" at bounding box center [151, 176] width 113 height 15
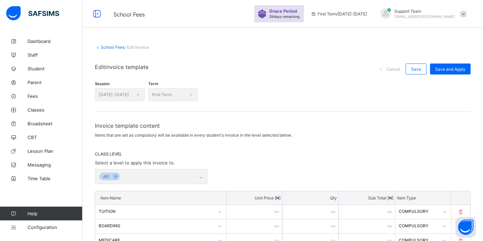
click at [170, 178] on div "JS1" at bounding box center [151, 176] width 113 height 15
click at [107, 45] on link "School Fees" at bounding box center [113, 47] width 24 height 5
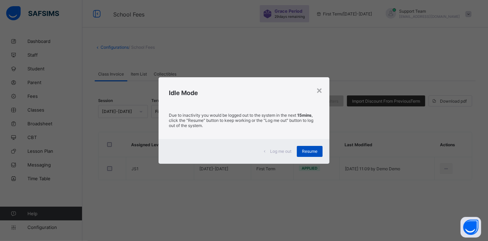
click at [312, 149] on span "Resume" at bounding box center [309, 151] width 15 height 5
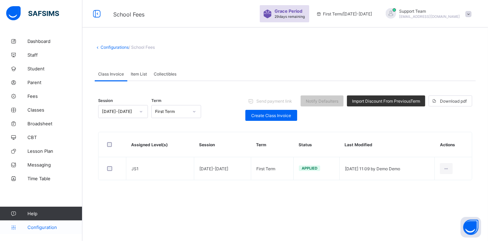
drag, startPoint x: 36, startPoint y: 222, endPoint x: 43, endPoint y: 222, distance: 6.2
click at [36, 223] on link "Configuration" at bounding box center [41, 228] width 82 height 14
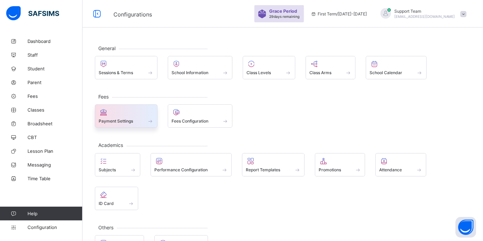
click at [106, 115] on icon at bounding box center [104, 112] width 10 height 8
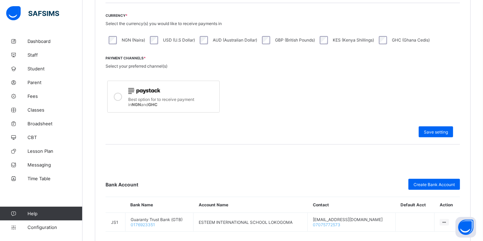
scroll to position [228, 0]
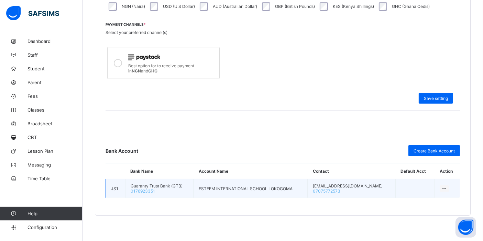
click at [445, 187] on icon at bounding box center [444, 188] width 6 height 5
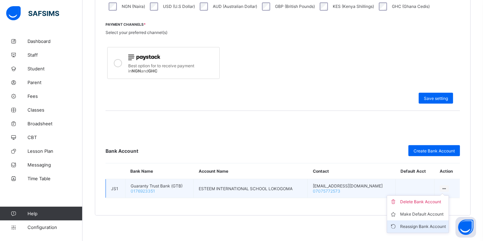
click at [429, 223] on div "Reassign Bank Account" at bounding box center [423, 226] width 46 height 7
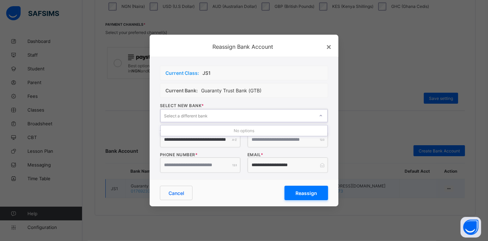
click at [198, 116] on div "Select a different bank" at bounding box center [186, 115] width 44 height 13
click at [200, 138] on input "**********" at bounding box center [200, 139] width 80 height 15
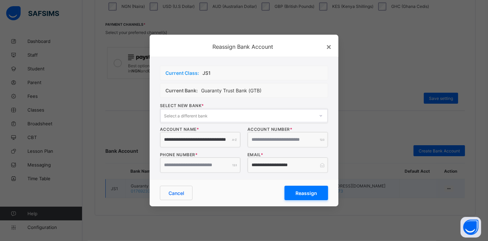
click at [217, 81] on div "**********" at bounding box center [244, 118] width 189 height 122
click at [217, 74] on div "Current Class: JS1" at bounding box center [244, 73] width 168 height 15
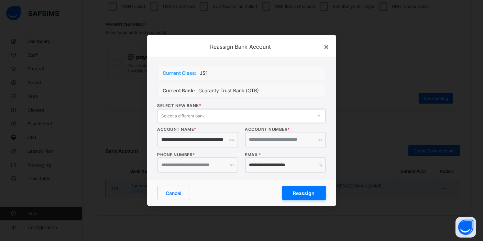
click at [328, 46] on div "×" at bounding box center [326, 47] width 5 height 10
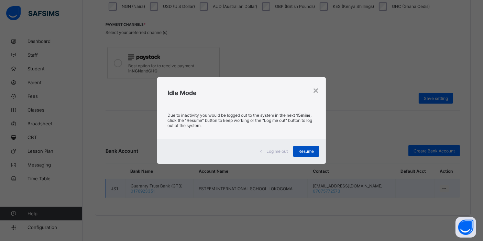
click at [313, 150] on span "Resume" at bounding box center [305, 151] width 15 height 5
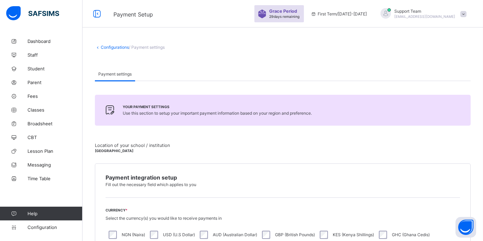
scroll to position [247, 0]
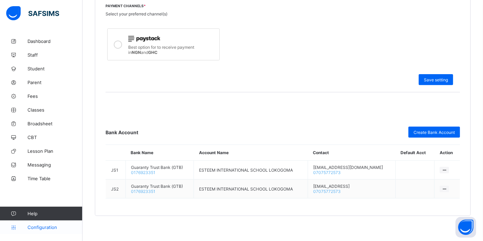
click at [58, 224] on link "Configuration" at bounding box center [41, 228] width 82 height 14
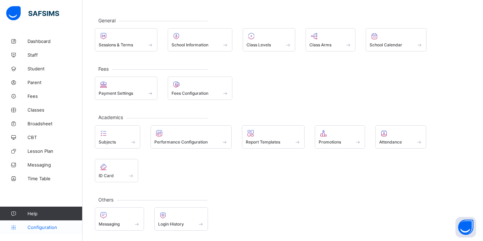
scroll to position [26, 0]
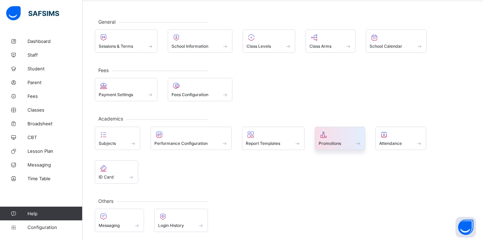
click at [356, 131] on div at bounding box center [339, 135] width 43 height 8
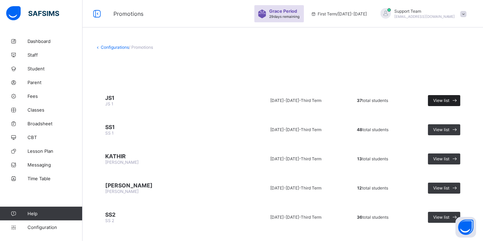
click at [453, 95] on div "View list" at bounding box center [444, 100] width 32 height 11
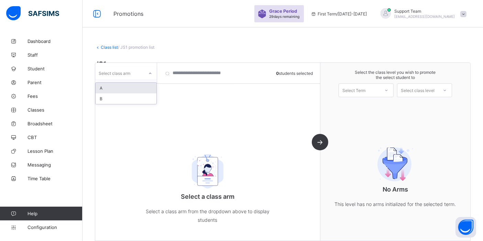
click at [142, 74] on div "Select class arm" at bounding box center [119, 73] width 48 height 10
click at [138, 85] on div "A" at bounding box center [125, 88] width 61 height 11
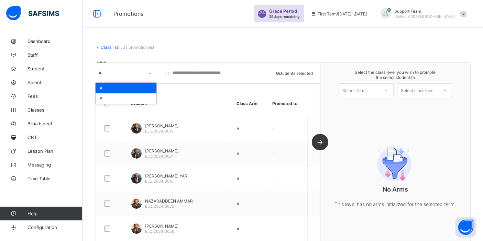
click at [105, 72] on div "A" at bounding box center [122, 73] width 46 height 5
click at [100, 99] on div "B" at bounding box center [125, 98] width 61 height 11
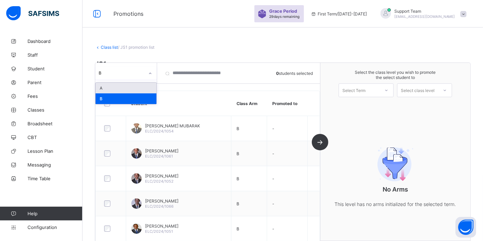
click at [131, 71] on div "B" at bounding box center [122, 73] width 46 height 5
click at [123, 85] on div "A" at bounding box center [125, 88] width 61 height 11
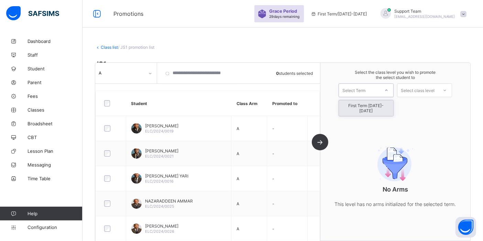
click at [379, 91] on div "Select Term" at bounding box center [359, 91] width 41 height 10
click at [364, 109] on div "First Term [DATE]-[DATE]" at bounding box center [366, 108] width 54 height 16
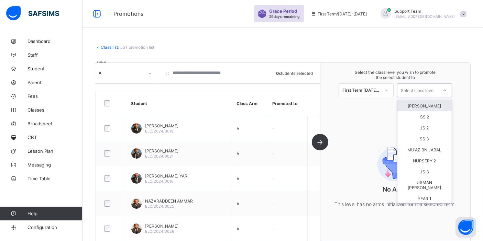
click at [422, 91] on div "Select class level" at bounding box center [417, 90] width 34 height 14
click at [420, 133] on div "JS 2" at bounding box center [424, 127] width 54 height 11
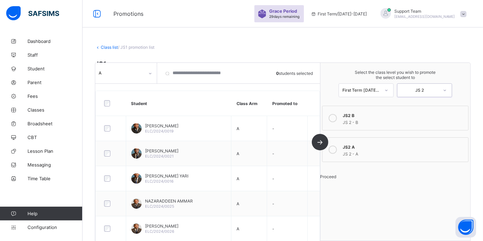
click at [386, 143] on div "JS2 A" at bounding box center [404, 146] width 122 height 7
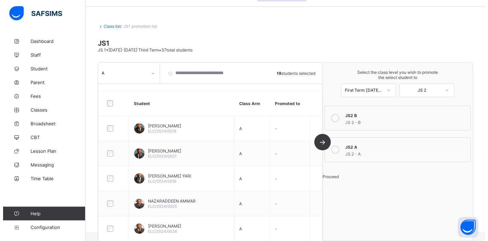
scroll to position [76, 0]
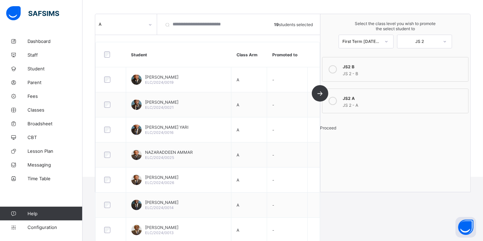
click at [402, 131] on div "Proceed" at bounding box center [395, 127] width 150 height 5
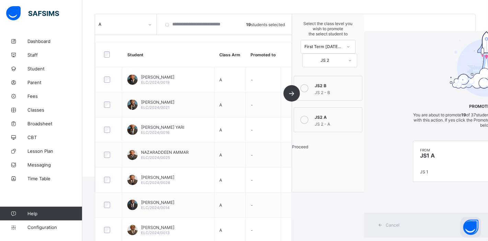
scroll to position [16, 0]
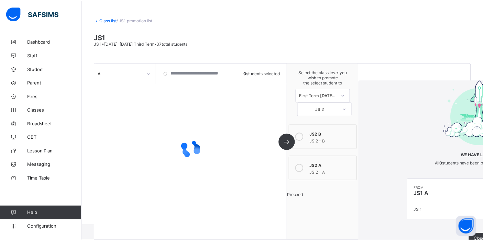
scroll to position [76, 0]
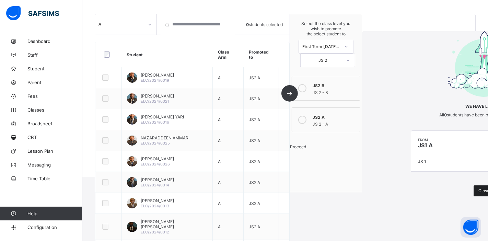
click at [479, 193] on span "Close" at bounding box center [484, 190] width 11 height 5
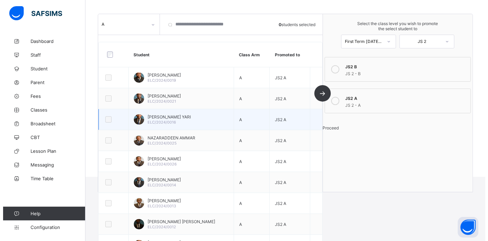
scroll to position [0, 0]
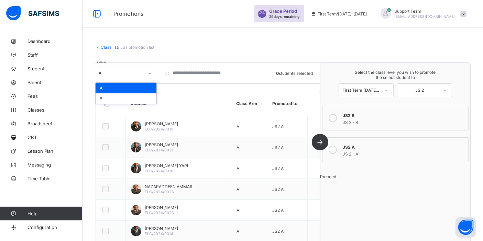
click at [121, 77] on div "A" at bounding box center [119, 73] width 48 height 10
click at [116, 98] on div "B" at bounding box center [125, 98] width 61 height 11
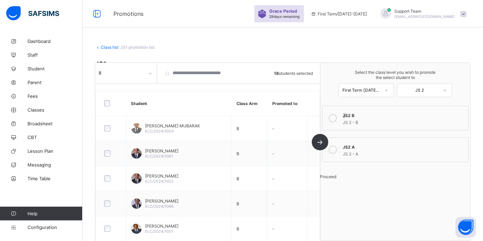
click at [370, 116] on div "JS2 B" at bounding box center [404, 114] width 122 height 7
click at [392, 108] on label "JS2 B JS 2 - B" at bounding box center [395, 118] width 146 height 25
click at [336, 179] on span "Proceed" at bounding box center [328, 176] width 16 height 5
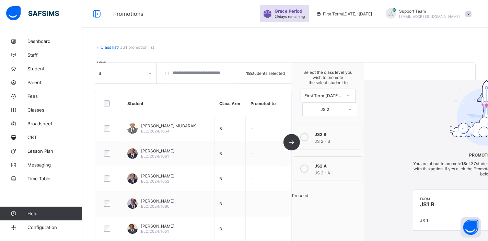
scroll to position [16, 0]
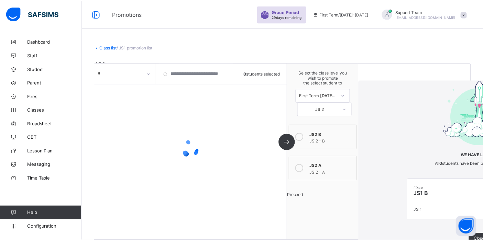
scroll to position [0, 0]
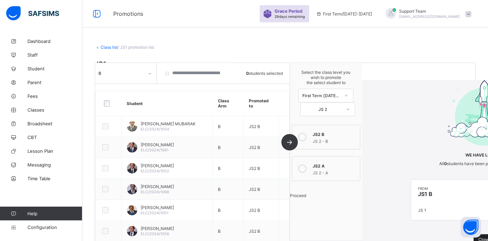
click at [479, 237] on span "Close" at bounding box center [484, 239] width 11 height 5
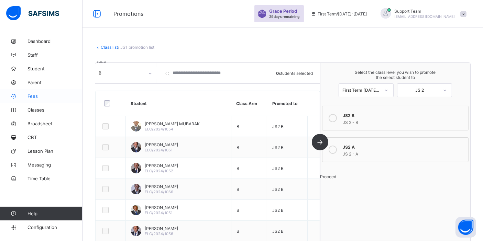
click at [44, 100] on link "Fees" at bounding box center [41, 96] width 82 height 14
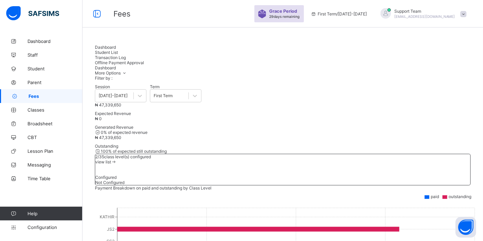
click at [118, 50] on span "Student List" at bounding box center [106, 52] width 23 height 5
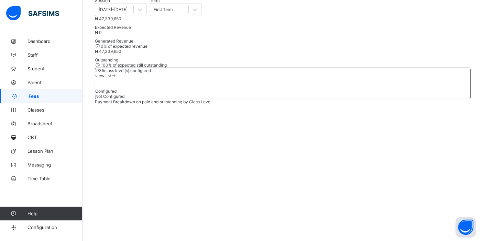
scroll to position [87, 0]
type input "*"
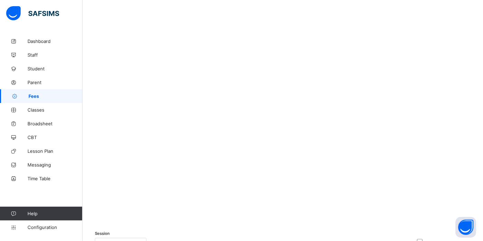
scroll to position [242, 0]
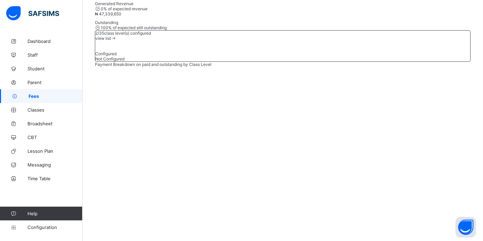
scroll to position [89, 0]
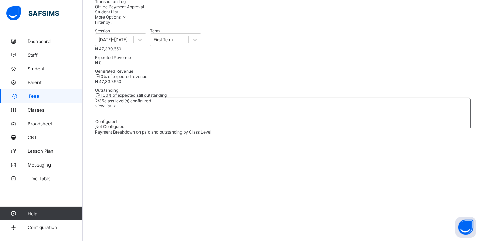
scroll to position [11, 0]
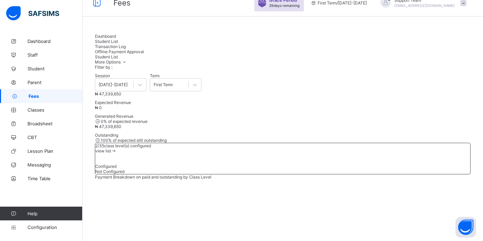
type input "*"
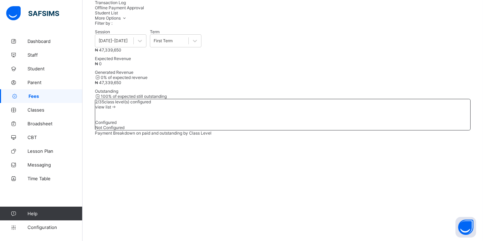
scroll to position [117, 0]
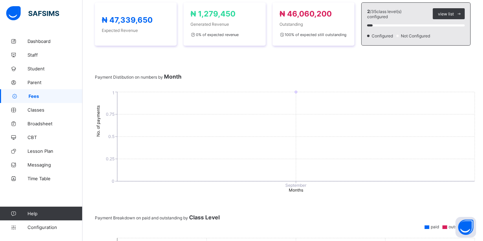
scroll to position [117, 0]
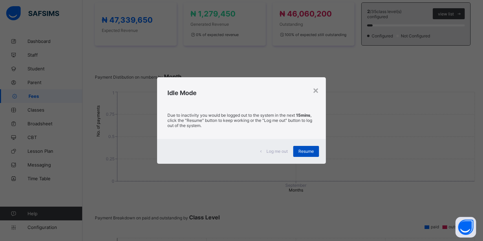
click at [310, 154] on span "Resume" at bounding box center [305, 151] width 15 height 5
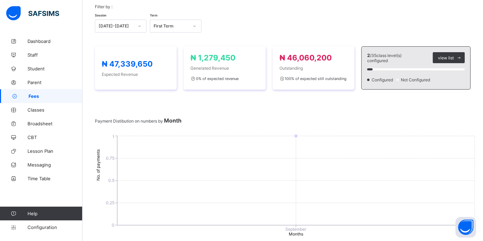
scroll to position [0, 0]
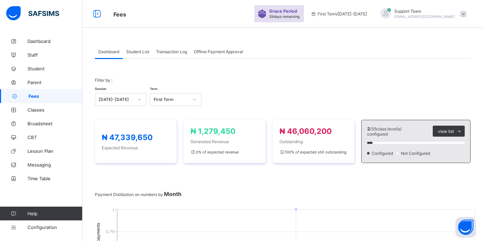
click at [148, 50] on span "Student List" at bounding box center [137, 51] width 23 height 5
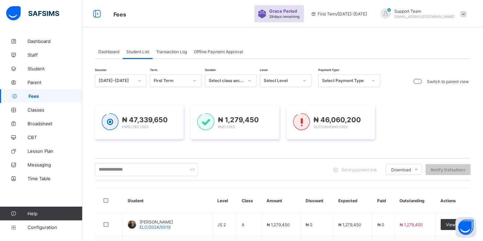
click at [354, 79] on div "Select Payment Type" at bounding box center [344, 80] width 45 height 5
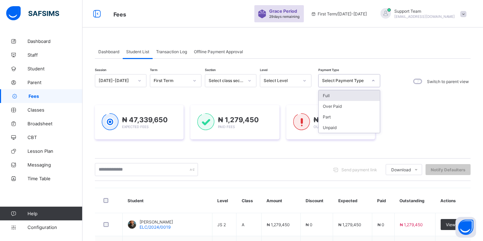
click at [338, 98] on div "Full" at bounding box center [348, 95] width 61 height 11
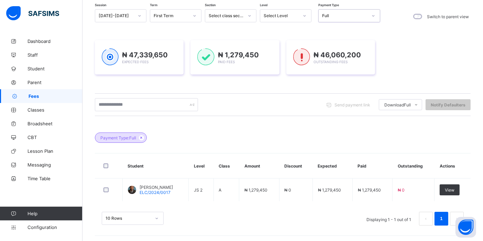
scroll to position [66, 0]
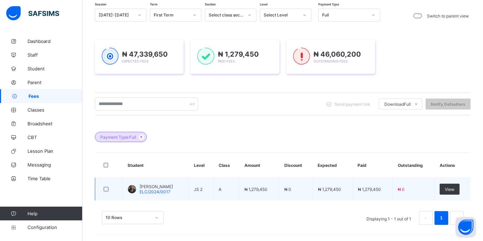
click at [149, 191] on span "ELC/2024/0017" at bounding box center [154, 191] width 31 height 5
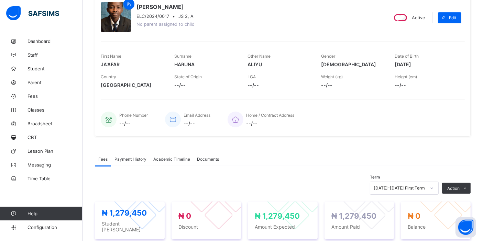
click at [182, 162] on div "Academic Timeline" at bounding box center [172, 159] width 44 height 14
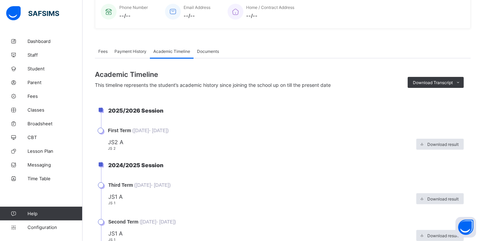
scroll to position [180, 0]
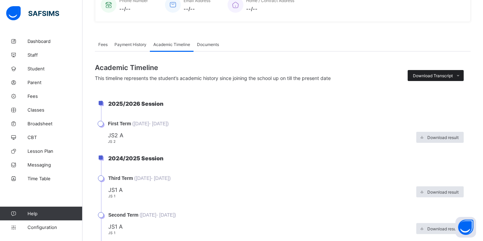
click at [429, 75] on span "Download Transcript" at bounding box center [433, 75] width 40 height 5
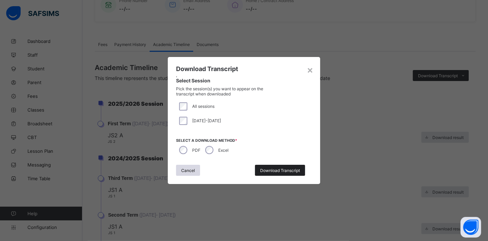
click at [274, 172] on span "Download Transcript" at bounding box center [280, 170] width 40 height 5
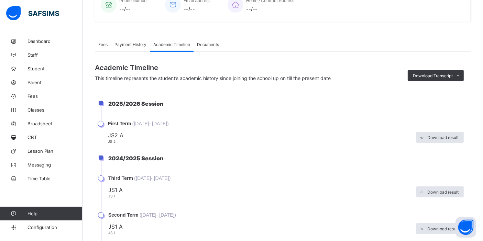
scroll to position [0, 0]
click at [216, 36] on div "Fees Payment History Academic Timeline Documents Academic Timeline More Options…" at bounding box center [282, 156] width 375 height 259
click at [211, 43] on span "Documents" at bounding box center [208, 44] width 22 height 5
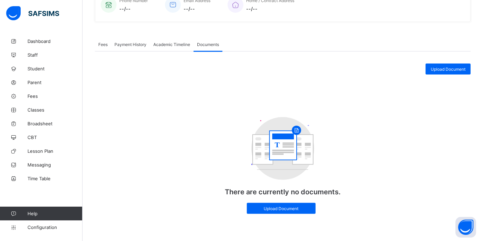
click at [138, 46] on span "Payment History" at bounding box center [130, 44] width 32 height 5
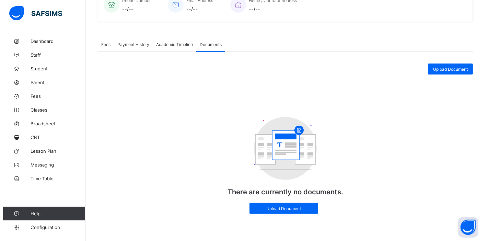
scroll to position [84, 0]
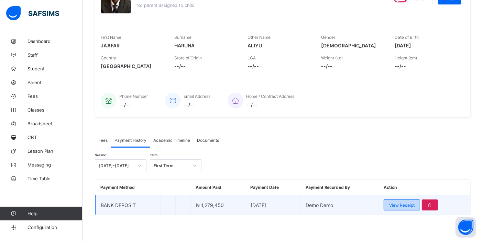
click at [395, 206] on div "View Receipt" at bounding box center [401, 205] width 36 height 11
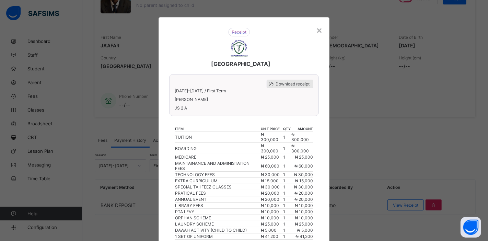
click at [281, 85] on span "Download receipt" at bounding box center [293, 83] width 34 height 5
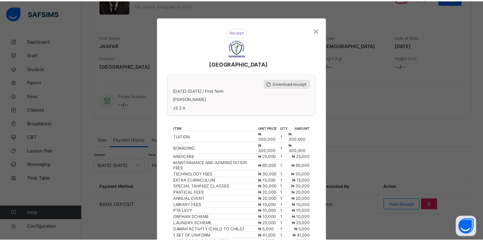
scroll to position [0, 0]
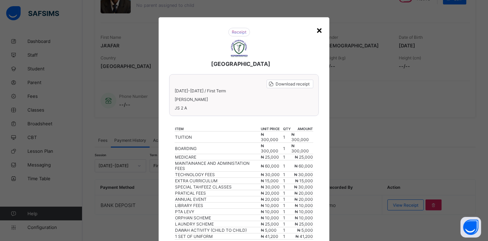
click at [319, 32] on div "×" at bounding box center [319, 30] width 7 height 12
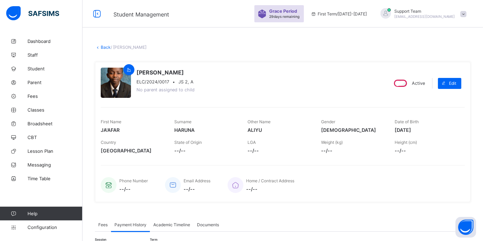
click at [104, 46] on link "Back" at bounding box center [106, 47] width 10 height 5
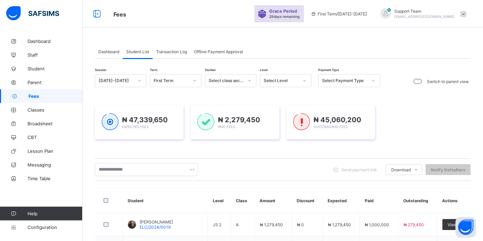
click at [332, 81] on div "Select Payment Type" at bounding box center [344, 80] width 45 height 5
click at [337, 119] on div "Part" at bounding box center [348, 117] width 61 height 11
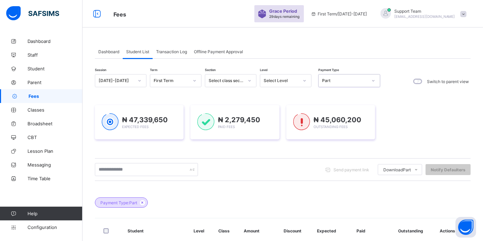
scroll to position [66, 0]
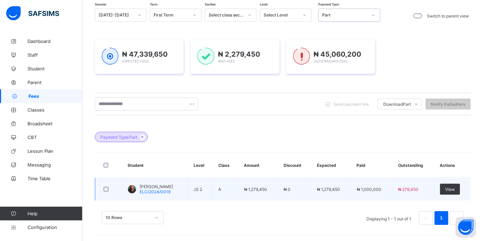
click at [142, 188] on span "YUSUF AHMAD AHMAD" at bounding box center [155, 186] width 33 height 5
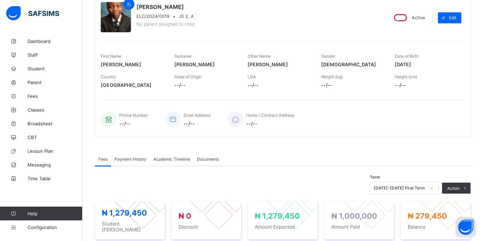
click at [126, 155] on div "Payment History" at bounding box center [130, 159] width 39 height 14
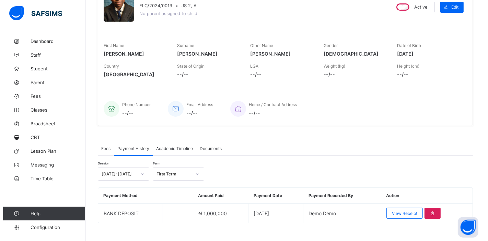
scroll to position [84, 0]
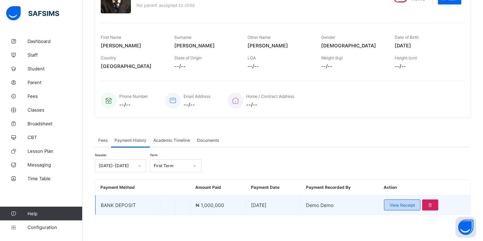
click at [406, 205] on span "View Receipt" at bounding box center [401, 205] width 25 height 5
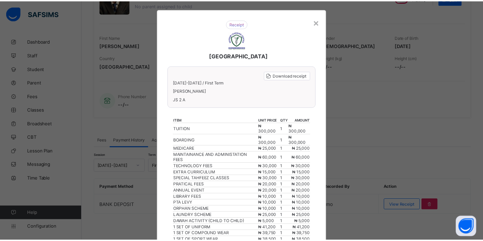
scroll to position [7, 0]
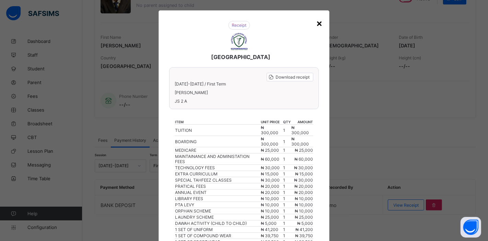
click at [316, 23] on div "×" at bounding box center [319, 23] width 7 height 12
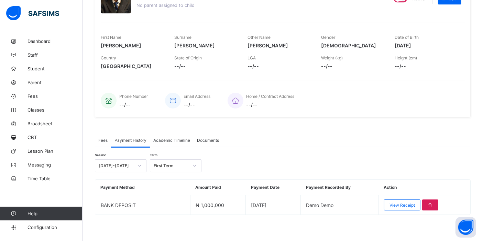
click at [103, 136] on div "Fees" at bounding box center [103, 140] width 16 height 14
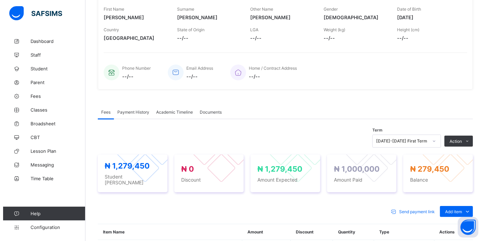
scroll to position [237, 0]
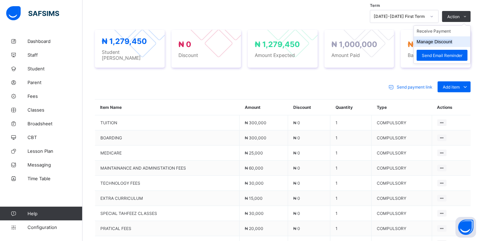
click at [457, 37] on li "Manage Discount" at bounding box center [442, 41] width 56 height 11
click at [450, 41] on button "Manage Discount" at bounding box center [434, 41] width 36 height 5
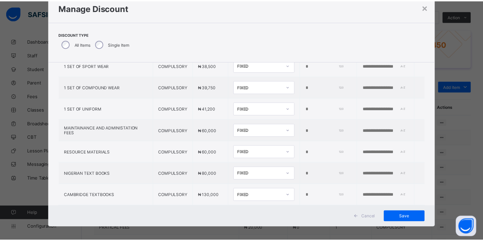
scroll to position [27, 0]
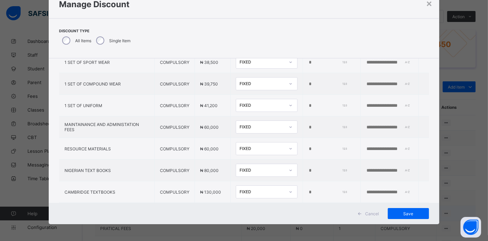
click at [369, 215] on span "Cancel" at bounding box center [372, 213] width 14 height 5
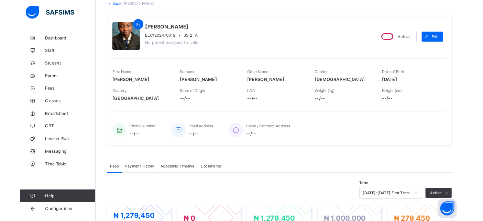
scroll to position [0, 0]
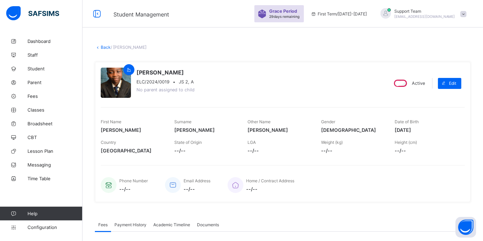
click at [106, 45] on link "Back" at bounding box center [106, 47] width 10 height 5
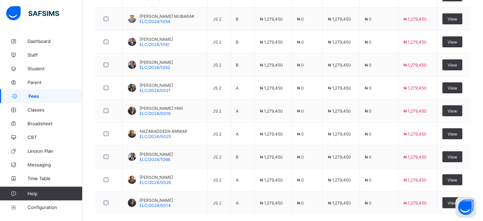
scroll to position [38, 0]
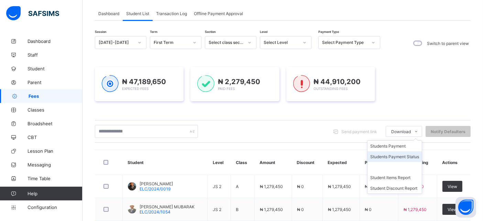
click at [403, 155] on li "Students Payment Status" at bounding box center [394, 156] width 54 height 11
click at [410, 132] on span "Download" at bounding box center [401, 131] width 20 height 5
click at [408, 131] on span "Download" at bounding box center [401, 131] width 20 height 5
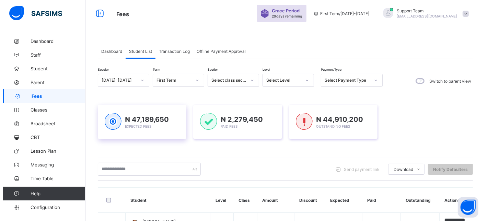
scroll to position [76, 0]
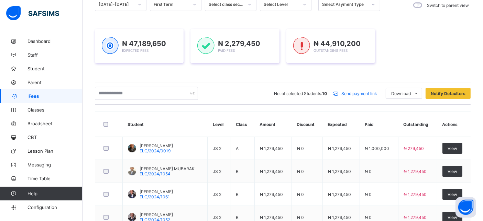
click at [366, 93] on span "Send payment link" at bounding box center [359, 93] width 36 height 5
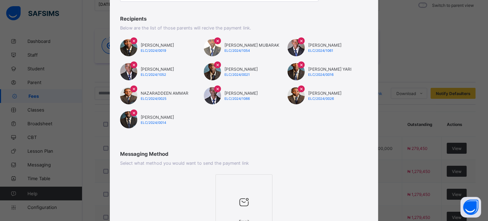
scroll to position [144, 0]
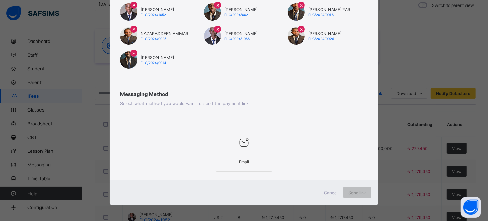
click at [253, 139] on div at bounding box center [243, 142] width 49 height 27
click at [331, 191] on span "Cancel" at bounding box center [331, 192] width 14 height 5
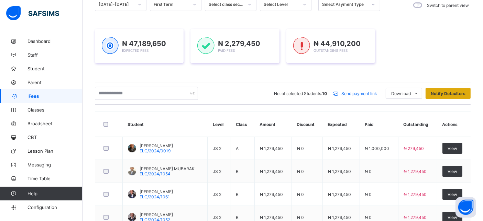
click at [461, 93] on span "Notify Defaulters" at bounding box center [447, 93] width 35 height 5
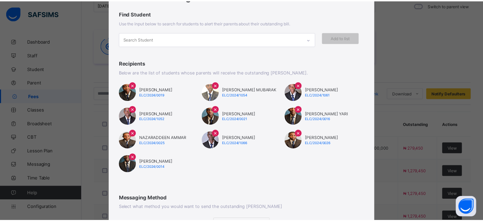
scroll to position [142, 0]
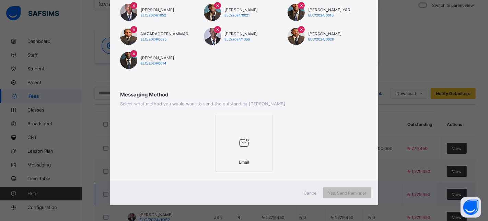
click at [309, 192] on span "Cancel" at bounding box center [311, 193] width 14 height 5
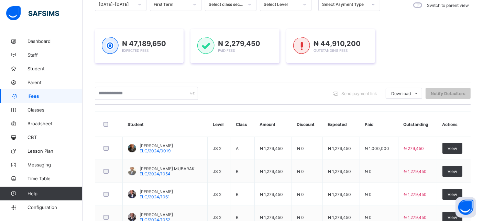
scroll to position [0, 0]
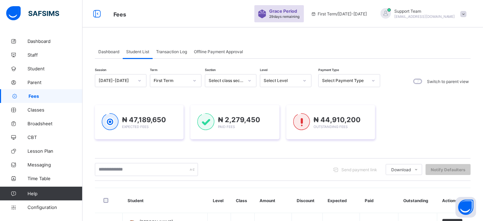
click at [355, 79] on div "Select Payment Type" at bounding box center [344, 80] width 45 height 5
click at [176, 52] on span "Transaction Log" at bounding box center [171, 51] width 31 height 5
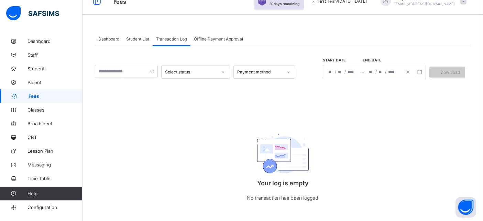
scroll to position [19, 0]
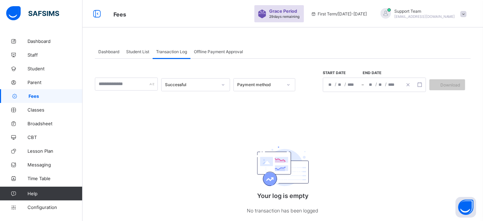
click at [221, 50] on span "Offline Payment Approval" at bounding box center [218, 51] width 49 height 5
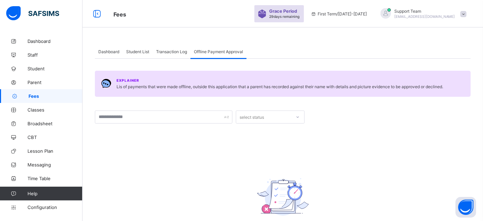
click at [114, 48] on div "Dashboard" at bounding box center [109, 52] width 28 height 14
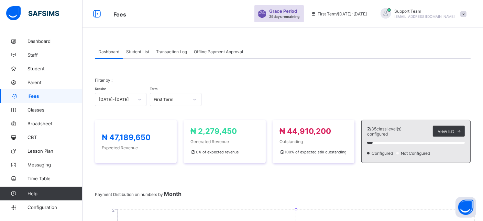
click at [137, 56] on div "Student List" at bounding box center [138, 52] width 30 height 14
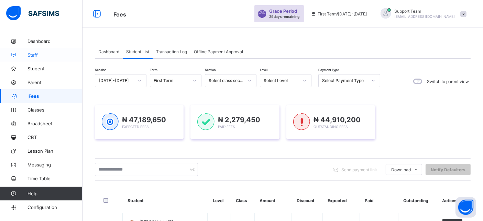
click at [42, 58] on link "Staff" at bounding box center [41, 55] width 82 height 14
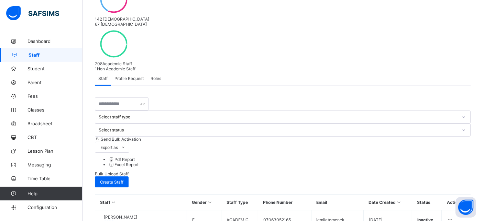
scroll to position [126, 0]
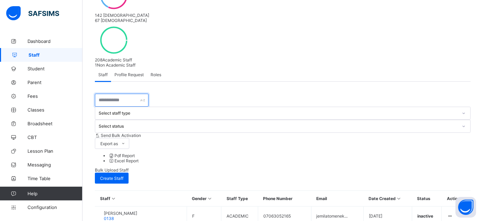
click at [135, 94] on input "text" at bounding box center [122, 100] width 54 height 13
click at [123, 176] on span "Create Staff" at bounding box center [111, 178] width 23 height 5
select select "**"
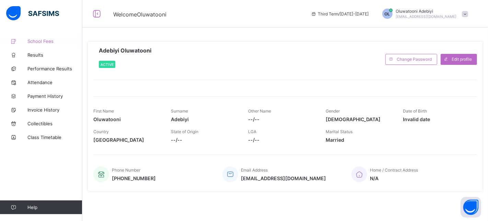
click at [50, 38] on span "School Fees" at bounding box center [54, 40] width 55 height 5
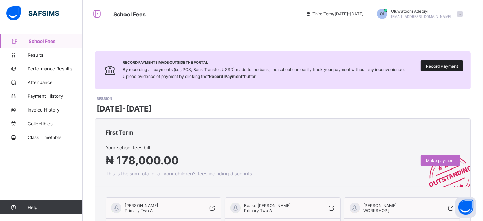
click at [447, 69] on div "Record Payment" at bounding box center [441, 65] width 42 height 11
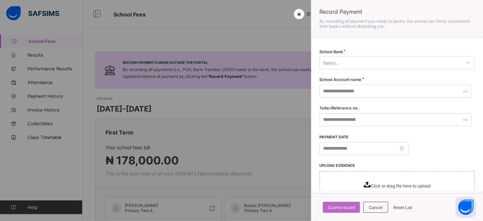
click at [297, 15] on span "×" at bounding box center [299, 13] width 4 height 7
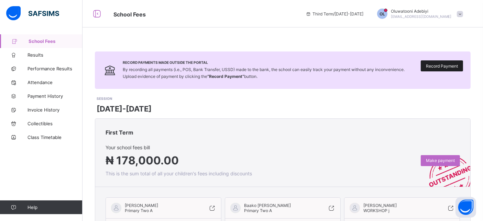
click at [439, 64] on span "Record Payment" at bounding box center [442, 66] width 32 height 5
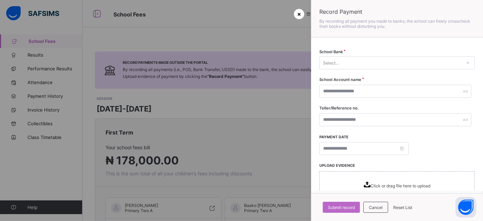
click at [301, 14] on div "×" at bounding box center [299, 14] width 10 height 10
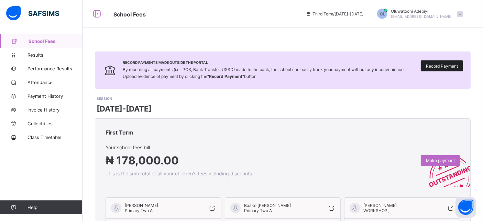
click at [453, 67] on span "Record Payment" at bounding box center [442, 66] width 32 height 5
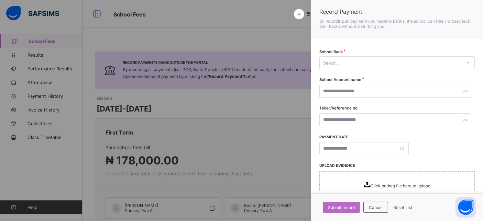
click at [380, 68] on div "Select..." at bounding box center [396, 62] width 155 height 13
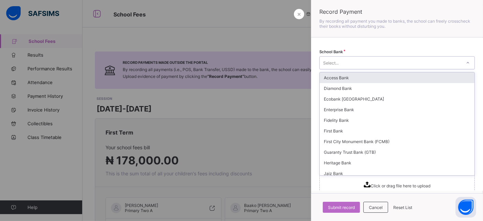
click at [337, 32] on div "Record Payment By recording all payment you made to banks, the school can freel…" at bounding box center [397, 18] width 172 height 37
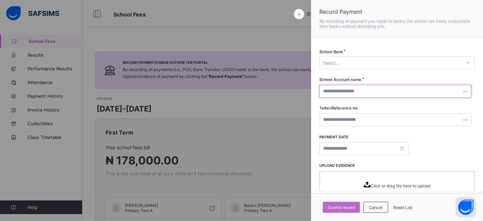
click at [345, 90] on input "text" at bounding box center [395, 91] width 152 height 13
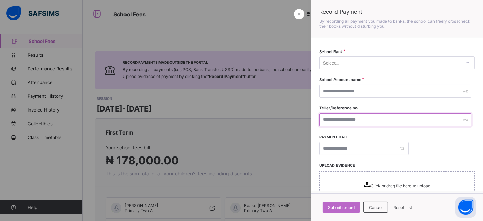
click at [334, 118] on input "text" at bounding box center [395, 119] width 152 height 13
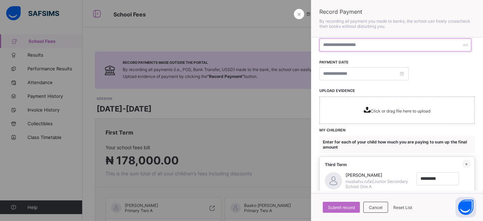
scroll to position [76, 0]
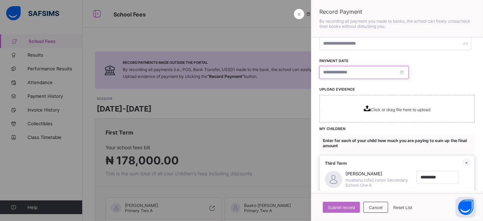
click at [345, 77] on input at bounding box center [363, 72] width 89 height 13
click at [458, 67] on div at bounding box center [396, 72] width 155 height 13
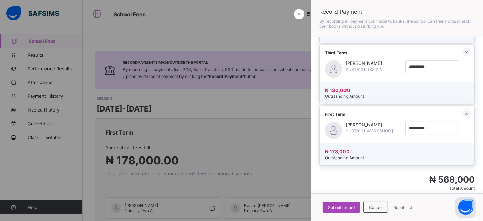
scroll to position [319, 0]
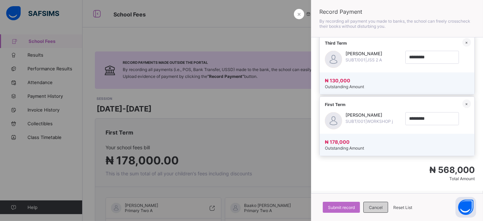
click at [378, 210] on div "Cancel" at bounding box center [375, 207] width 25 height 11
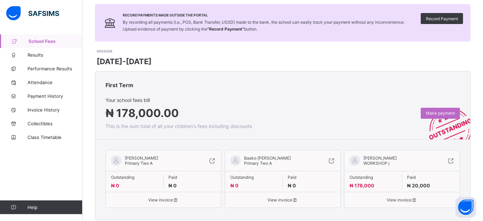
scroll to position [76, 0]
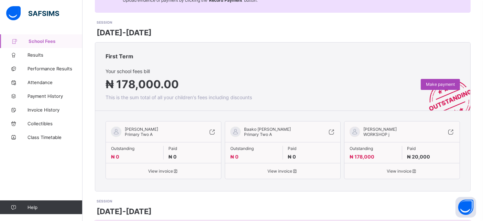
click at [440, 86] on span "Make payment" at bounding box center [440, 84] width 29 height 5
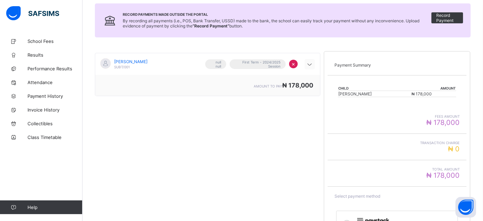
scroll to position [129, 0]
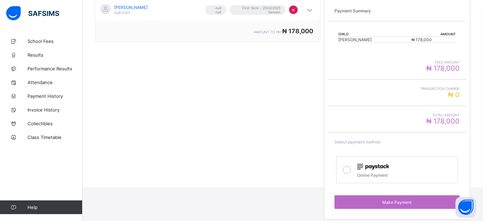
click at [345, 167] on div at bounding box center [347, 170] width 14 height 16
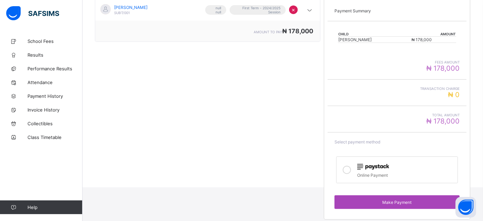
click at [357, 200] on span "Make Payment" at bounding box center [396, 202] width 115 height 5
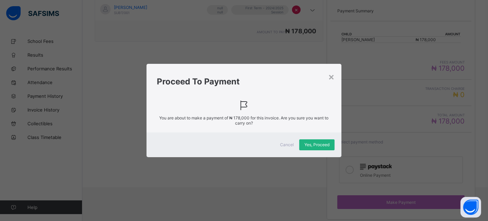
click at [307, 146] on span "Yes, Proceed" at bounding box center [317, 144] width 25 height 5
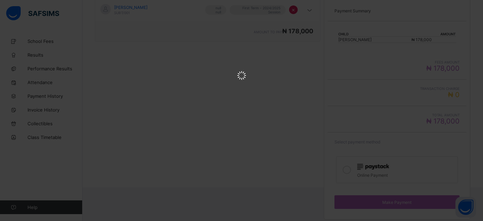
scroll to position [0, 0]
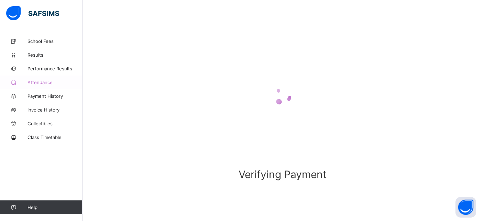
scroll to position [44, 0]
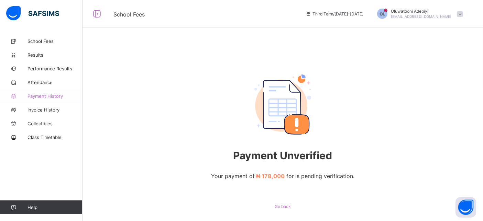
click at [47, 95] on span "Payment History" at bounding box center [54, 95] width 55 height 5
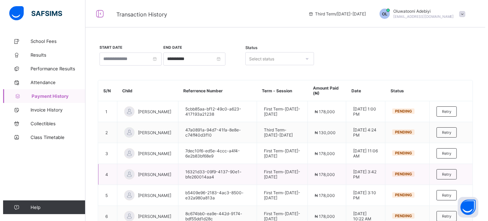
scroll to position [119, 0]
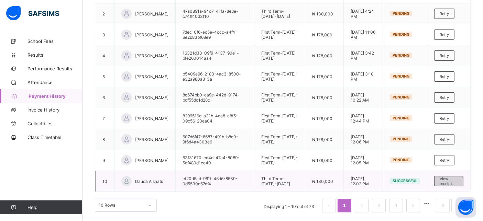
click at [453, 182] on span "View receipt" at bounding box center [448, 182] width 18 height 10
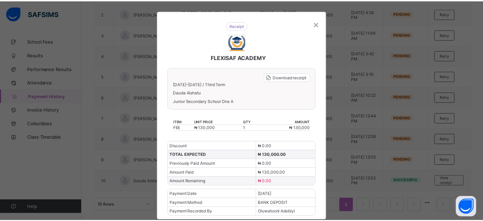
scroll to position [0, 0]
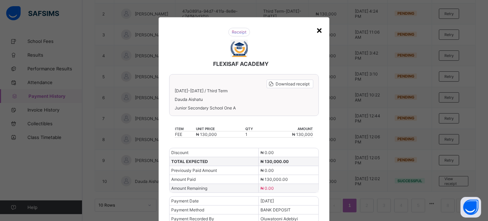
click at [321, 29] on div "×" at bounding box center [319, 30] width 7 height 12
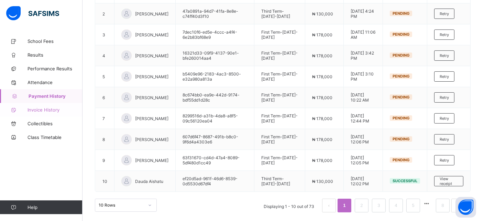
click at [39, 110] on span "Invoice History" at bounding box center [54, 109] width 55 height 5
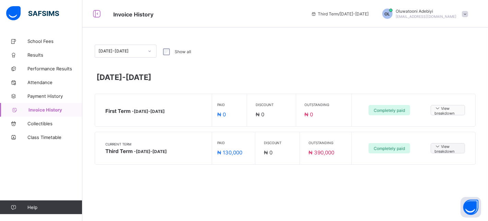
drag, startPoint x: 428, startPoint y: 109, endPoint x: 442, endPoint y: 109, distance: 13.7
click at [429, 109] on div "View breakdown" at bounding box center [444, 110] width 41 height 10
click at [442, 109] on span "View breakdown" at bounding box center [448, 110] width 27 height 11
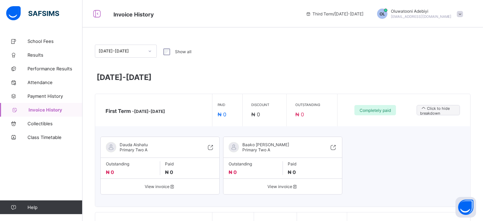
click at [446, 12] on span "Oluwatooni Adebiyi" at bounding box center [421, 11] width 61 height 5
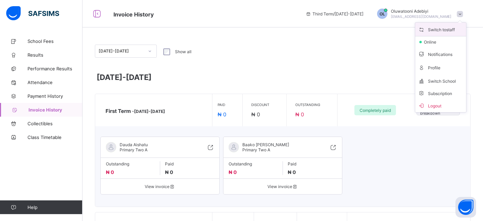
click at [459, 31] on span "Switch to staff" at bounding box center [440, 29] width 45 height 8
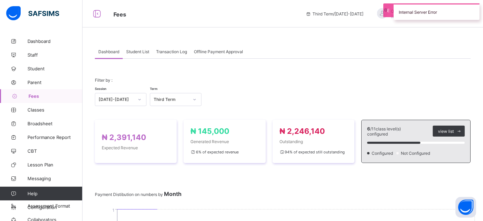
click at [177, 52] on span "Transaction Log" at bounding box center [171, 51] width 31 height 5
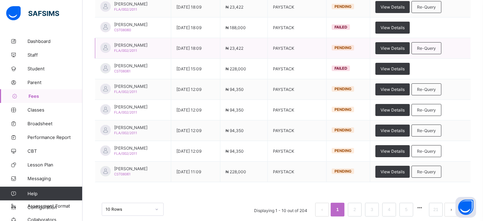
scroll to position [150, 0]
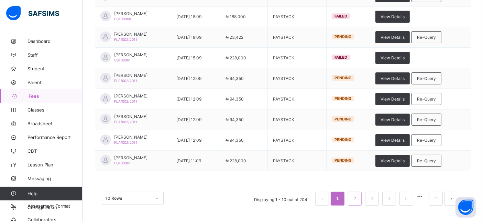
click at [358, 196] on link "2" at bounding box center [354, 198] width 7 height 9
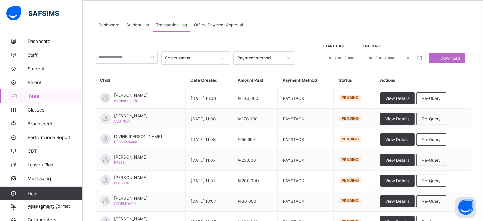
scroll to position [0, 0]
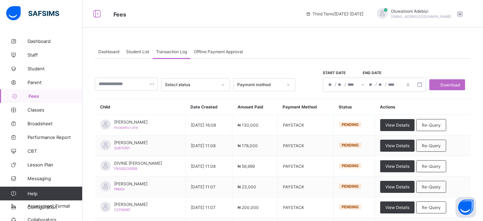
click at [212, 48] on div "Offline Payment Approval" at bounding box center [218, 52] width 56 height 14
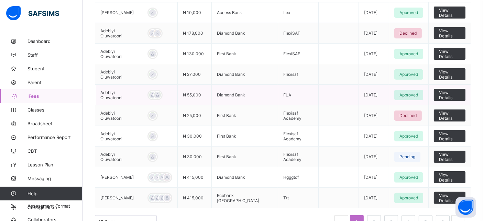
scroll to position [161, 0]
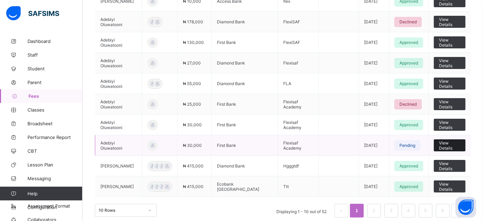
click at [454, 141] on span "View Details" at bounding box center [449, 145] width 21 height 10
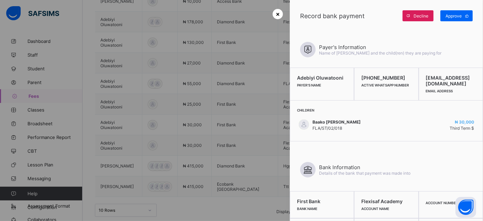
click at [279, 12] on div "×" at bounding box center [277, 14] width 10 height 10
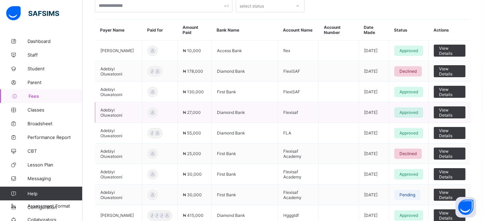
scroll to position [114, 0]
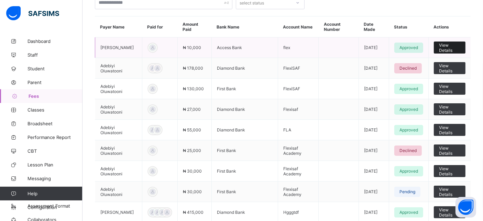
click at [453, 44] on span "View Details" at bounding box center [449, 48] width 21 height 10
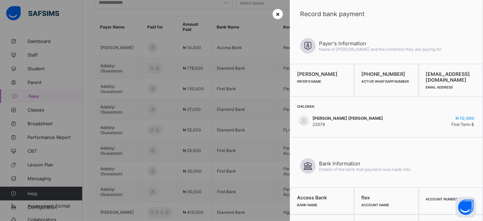
click at [275, 15] on span "×" at bounding box center [277, 13] width 4 height 7
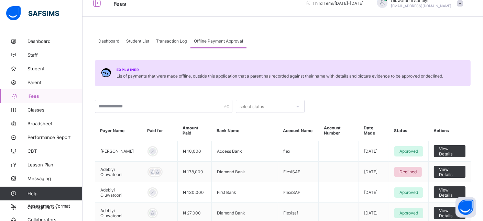
scroll to position [0, 0]
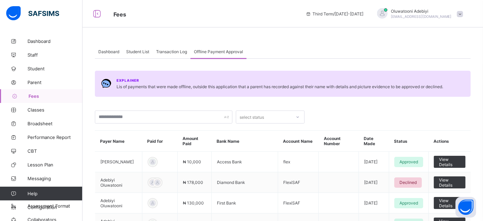
click at [131, 53] on span "Student List" at bounding box center [137, 51] width 23 height 5
